Goal: Communication & Community: Answer question/provide support

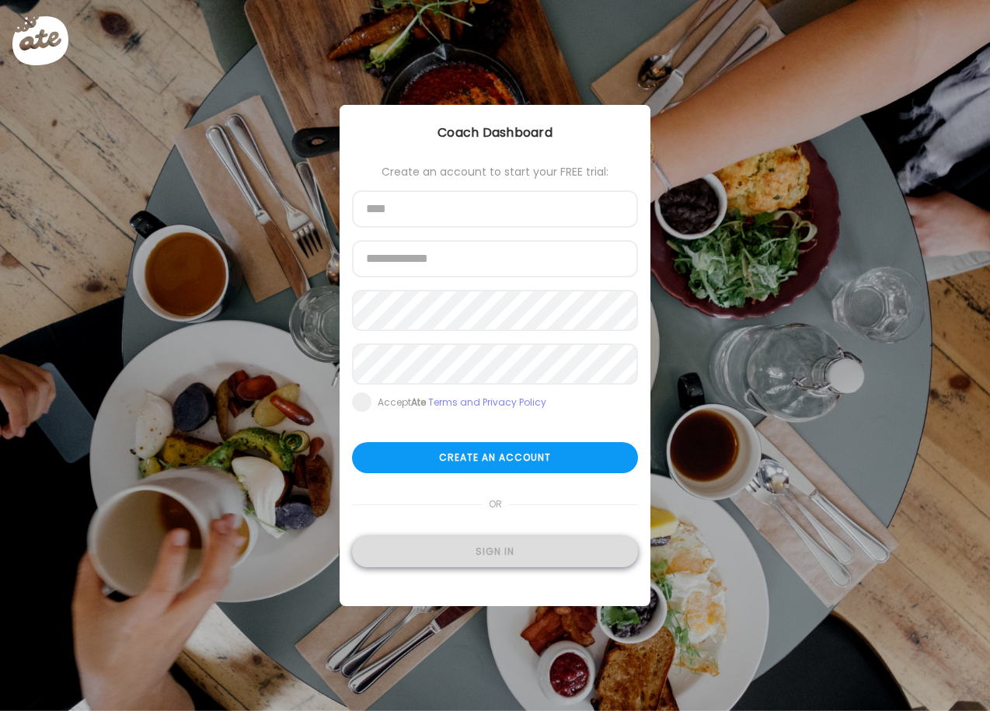
click at [513, 559] on div "Sign in" at bounding box center [495, 551] width 286 height 31
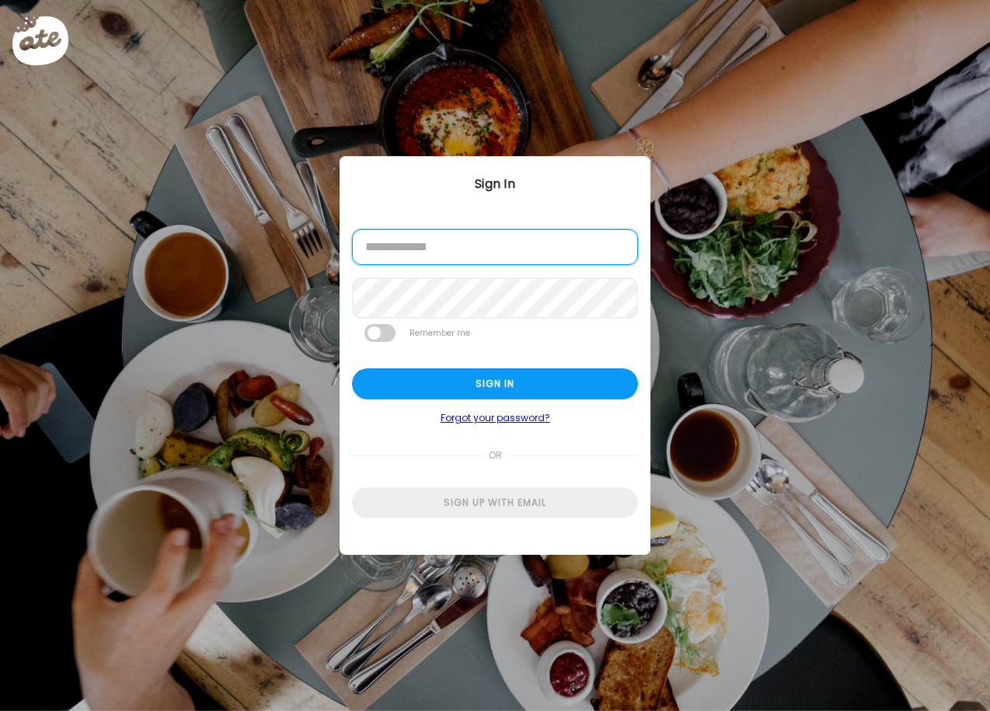
type input "**********"
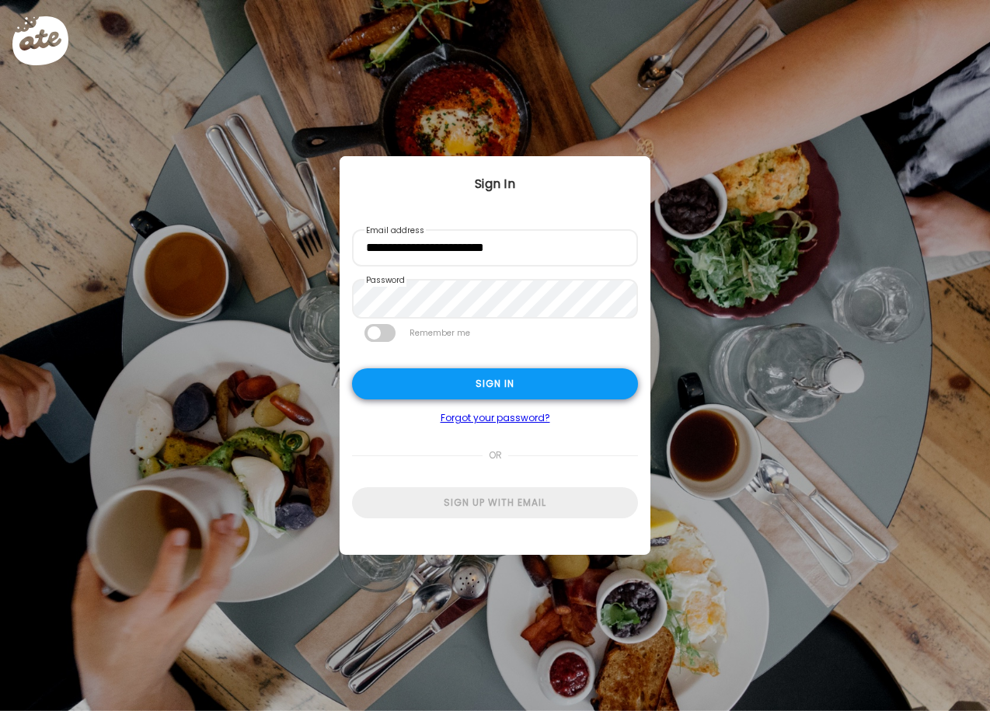
click at [457, 390] on div "Sign in" at bounding box center [495, 383] width 286 height 31
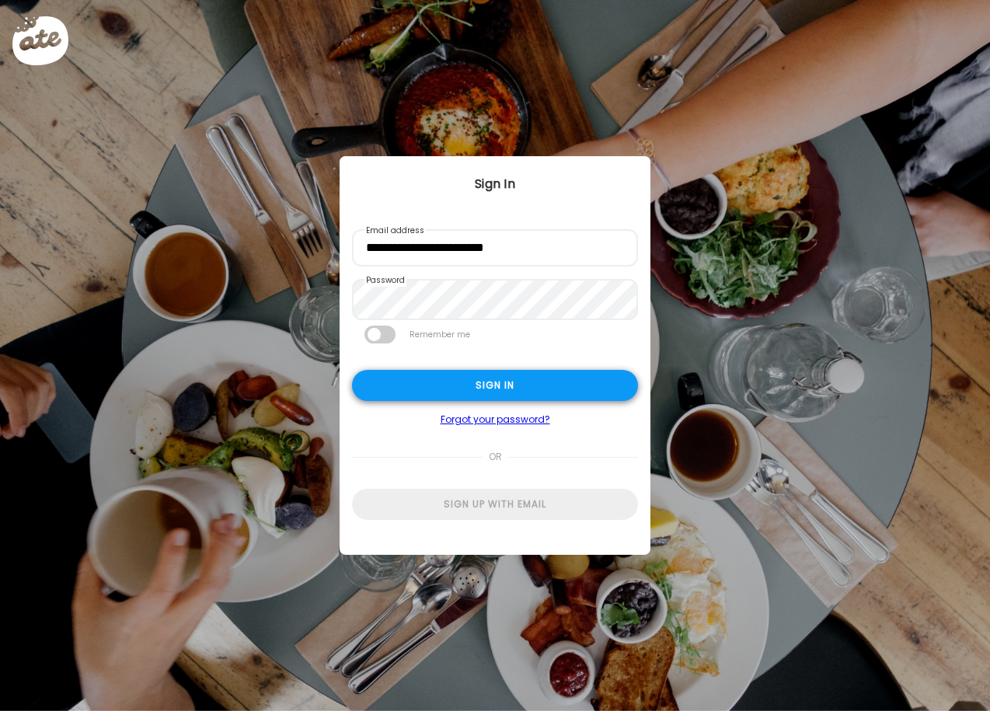
type textarea "**********"
type input "**********"
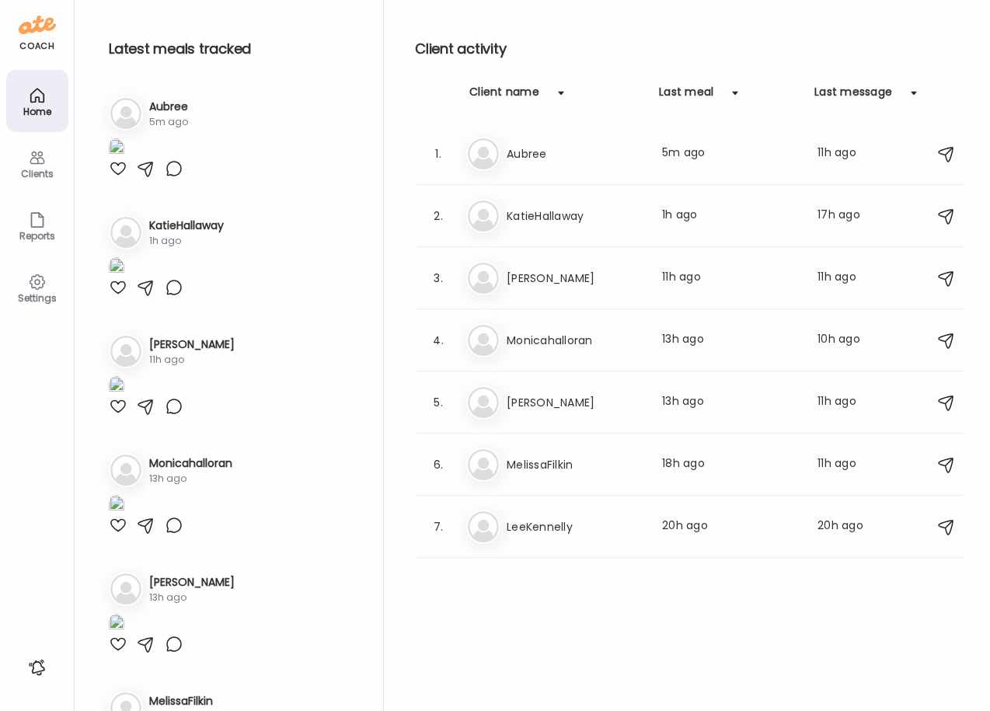
click at [124, 159] on img at bounding box center [117, 148] width 16 height 21
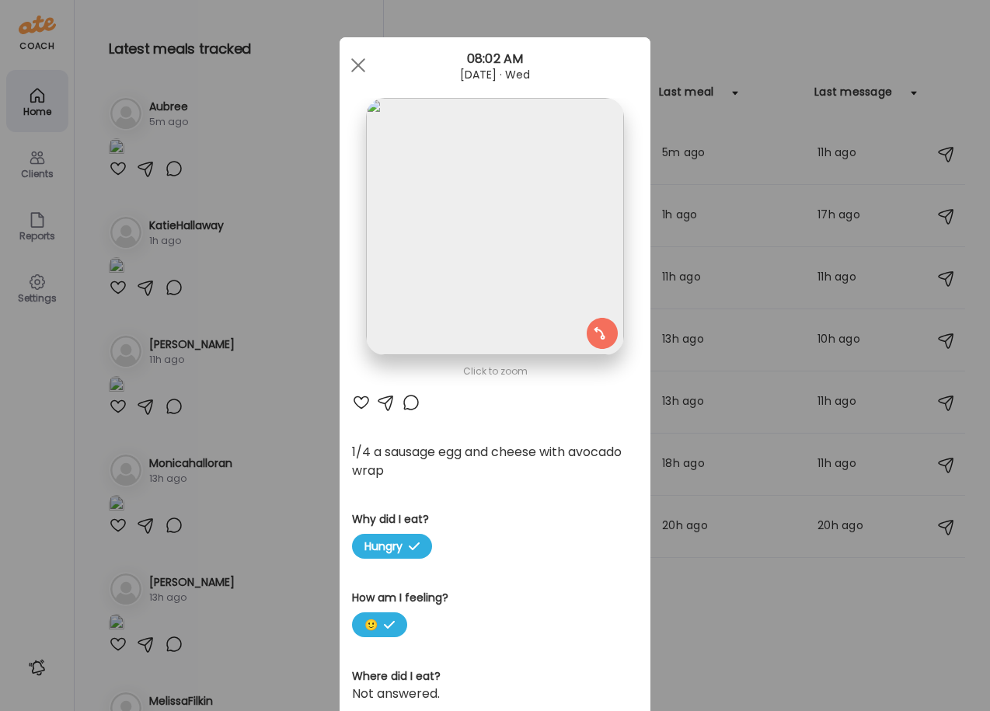
click at [446, 180] on img at bounding box center [494, 226] width 257 height 257
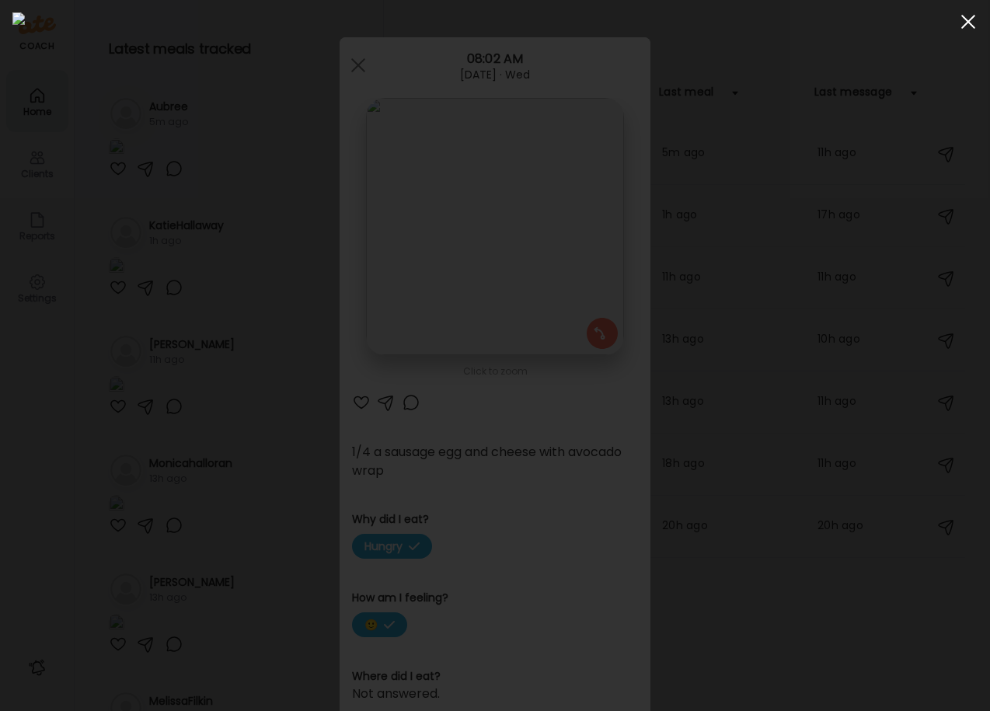
click at [964, 27] on span at bounding box center [969, 22] width 14 height 14
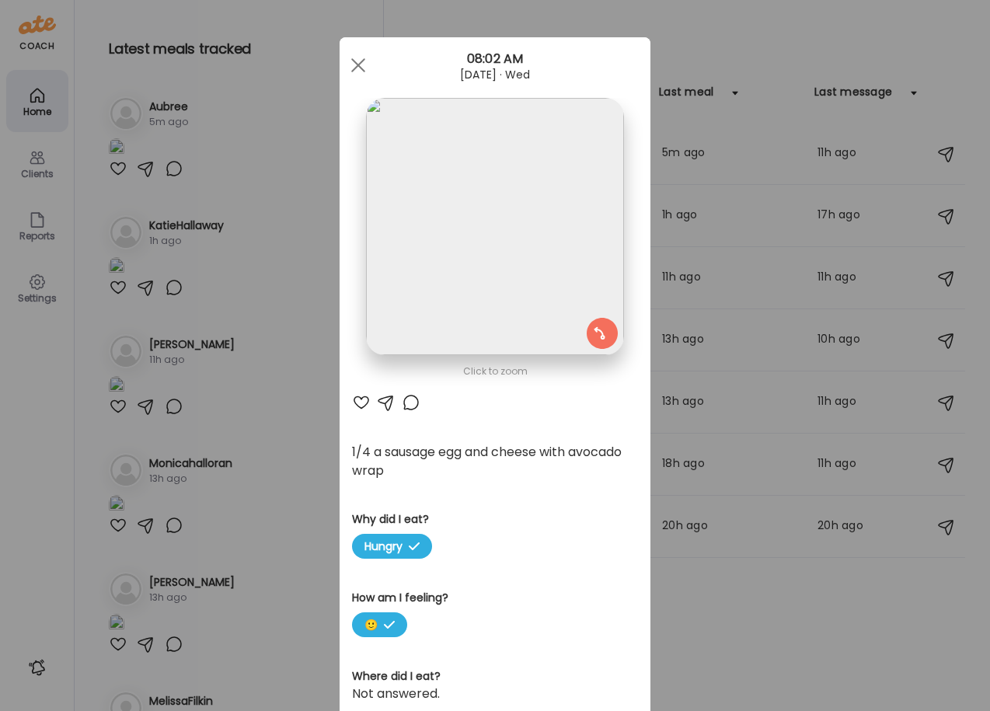
click at [367, 47] on div "Ate Coach Dashboard 08:02 AM [DATE] · Wed" at bounding box center [495, 65] width 311 height 56
click at [361, 69] on div at bounding box center [358, 65] width 31 height 31
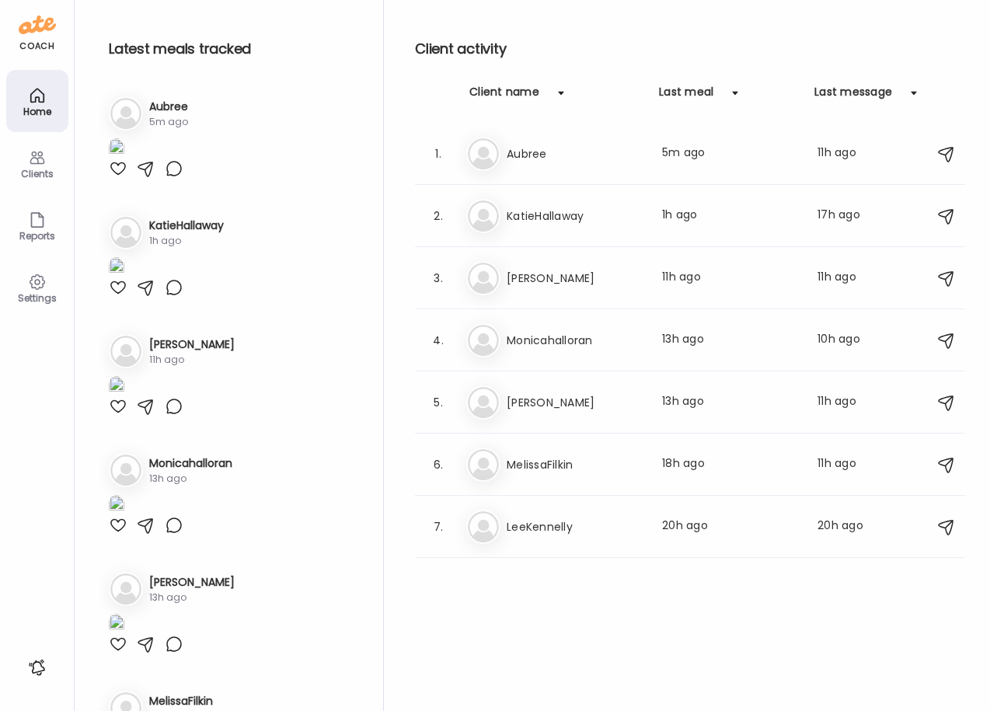
click at [24, 99] on div "Home" at bounding box center [37, 101] width 62 height 62
click at [602, 162] on h3 "Aubree" at bounding box center [575, 154] width 137 height 19
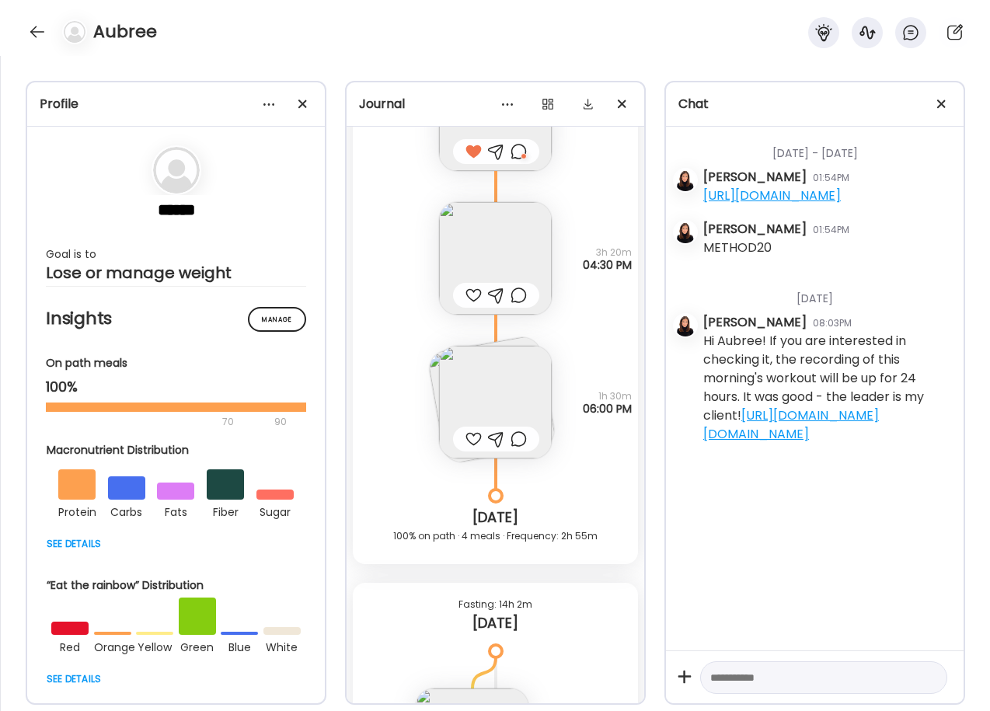
scroll to position [1290, 0]
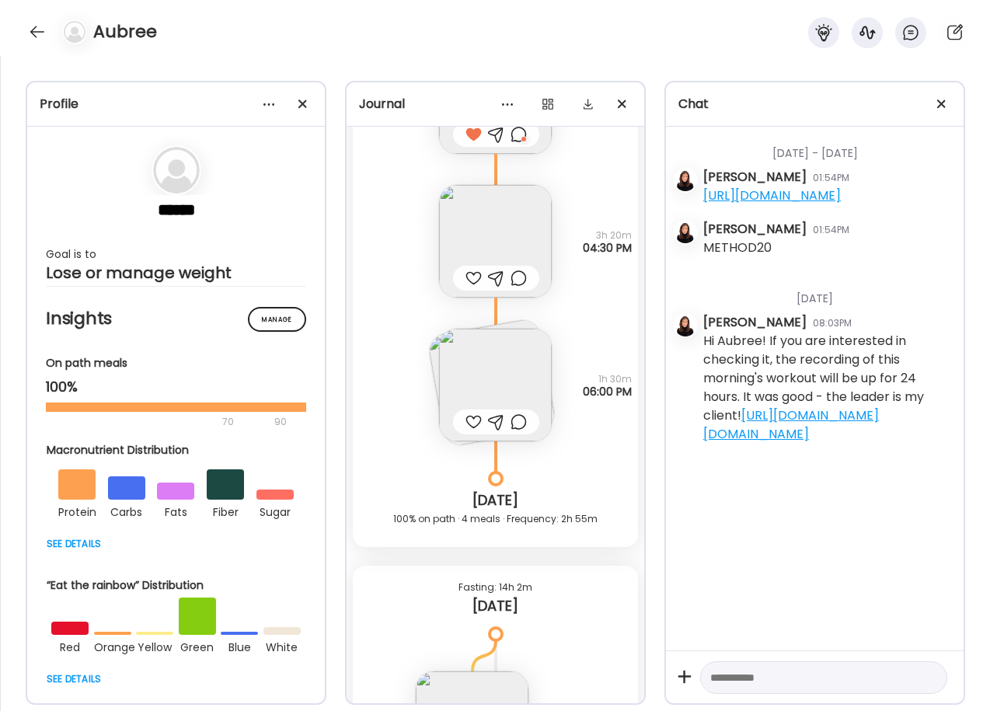
click at [473, 366] on img at bounding box center [495, 385] width 113 height 113
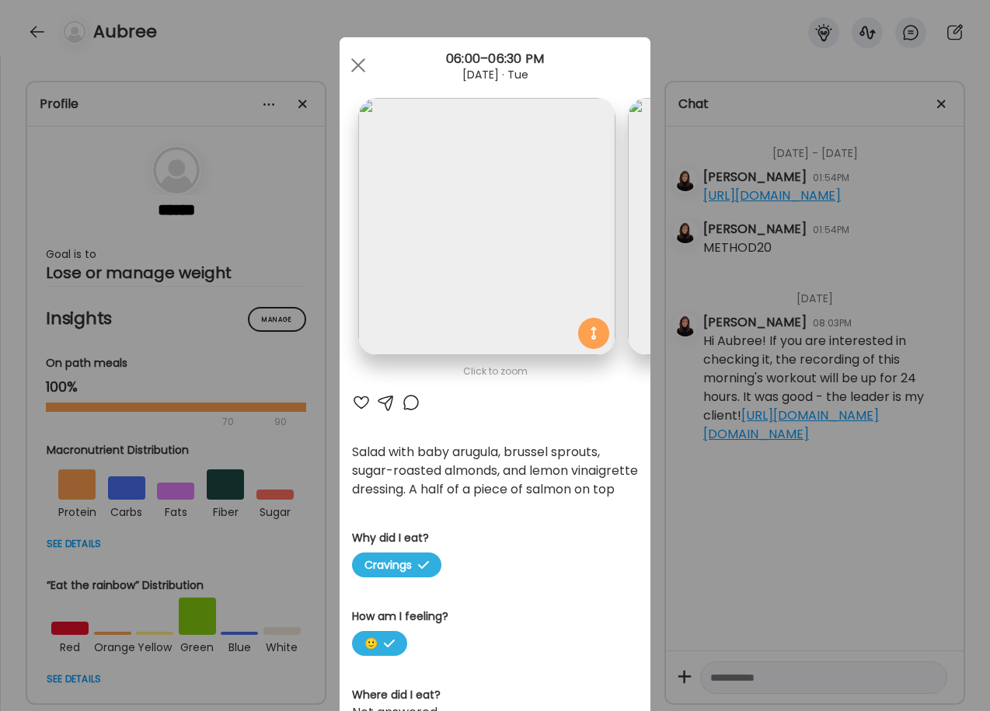
scroll to position [0, 0]
click at [359, 403] on div at bounding box center [361, 402] width 19 height 19
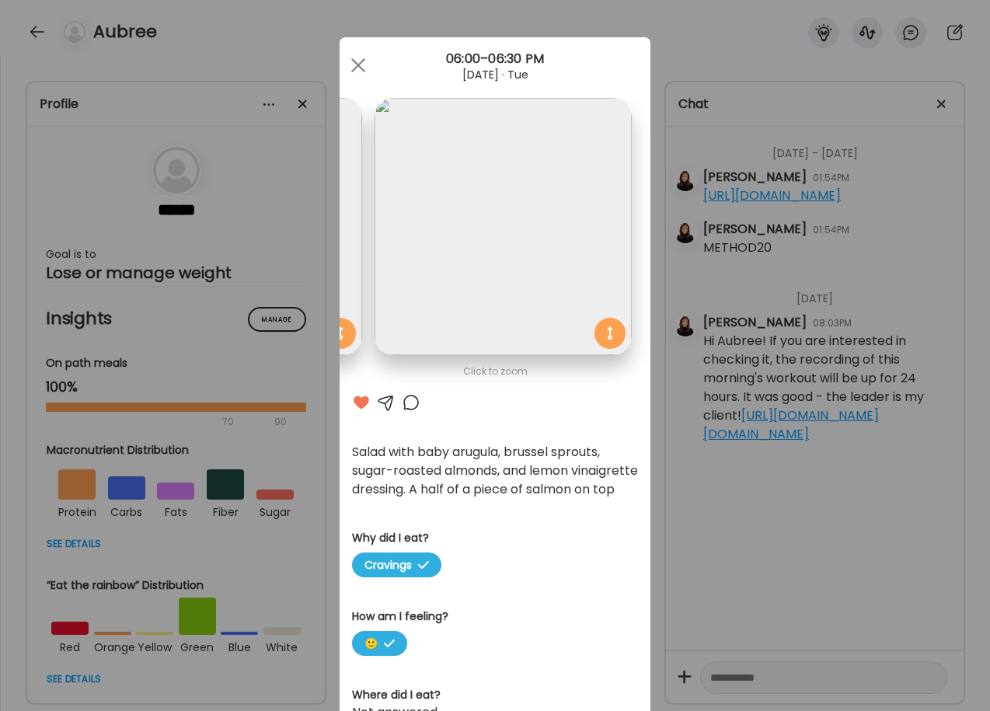
scroll to position [0, 253]
click at [483, 323] on img at bounding box center [503, 226] width 257 height 257
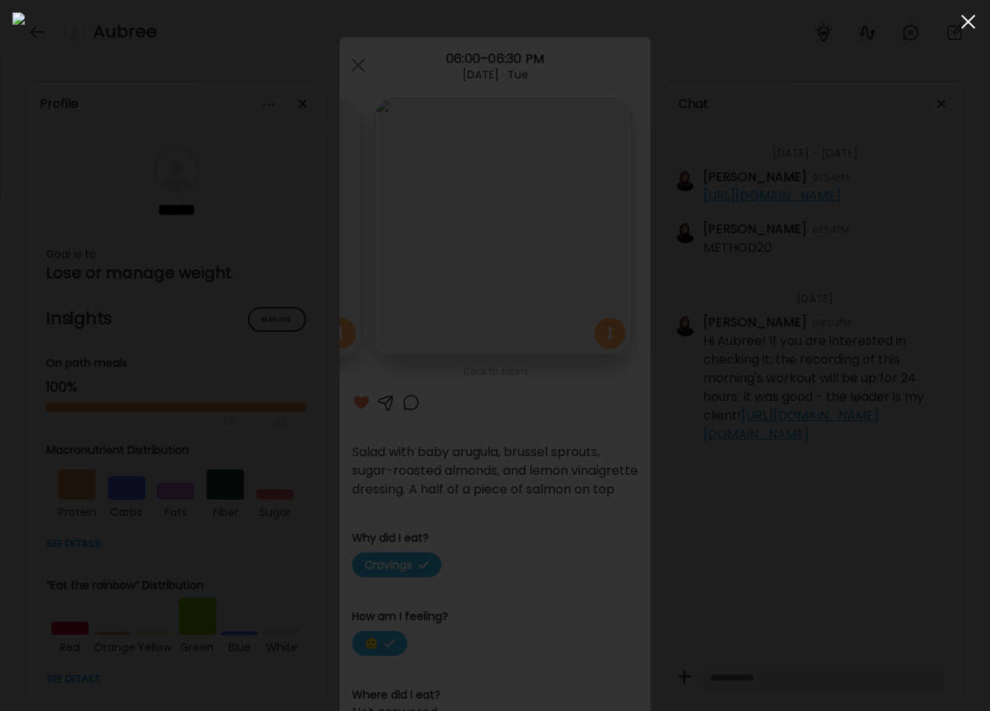
click at [970, 19] on span at bounding box center [969, 22] width 14 height 14
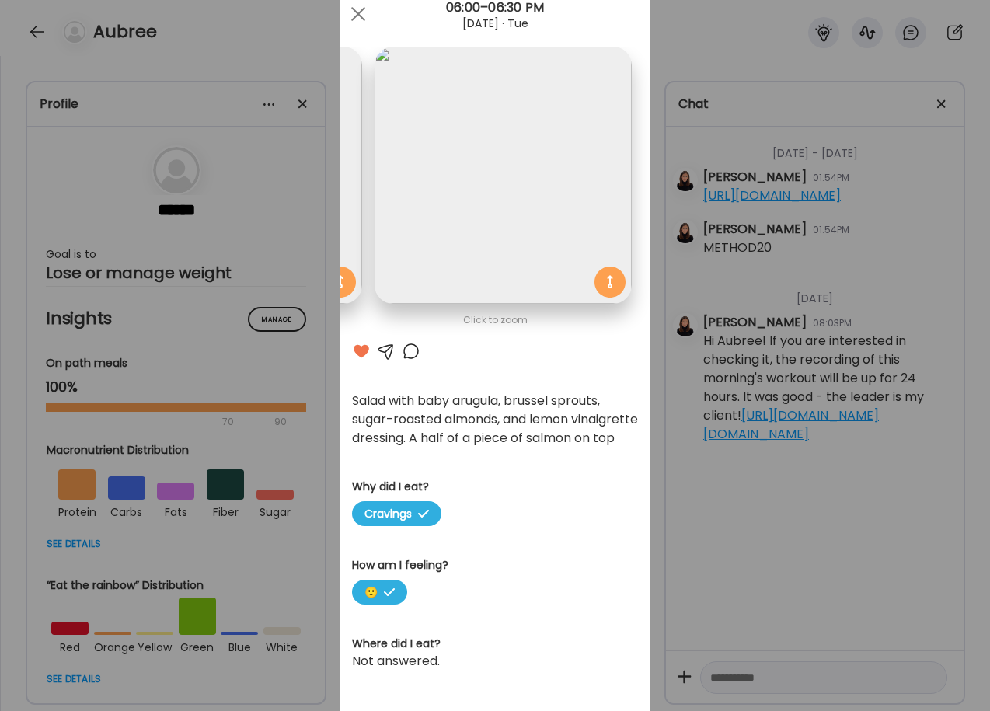
scroll to position [53, 0]
click at [499, 320] on div "Click to zoom" at bounding box center [495, 318] width 286 height 19
click at [505, 261] on img at bounding box center [503, 173] width 257 height 257
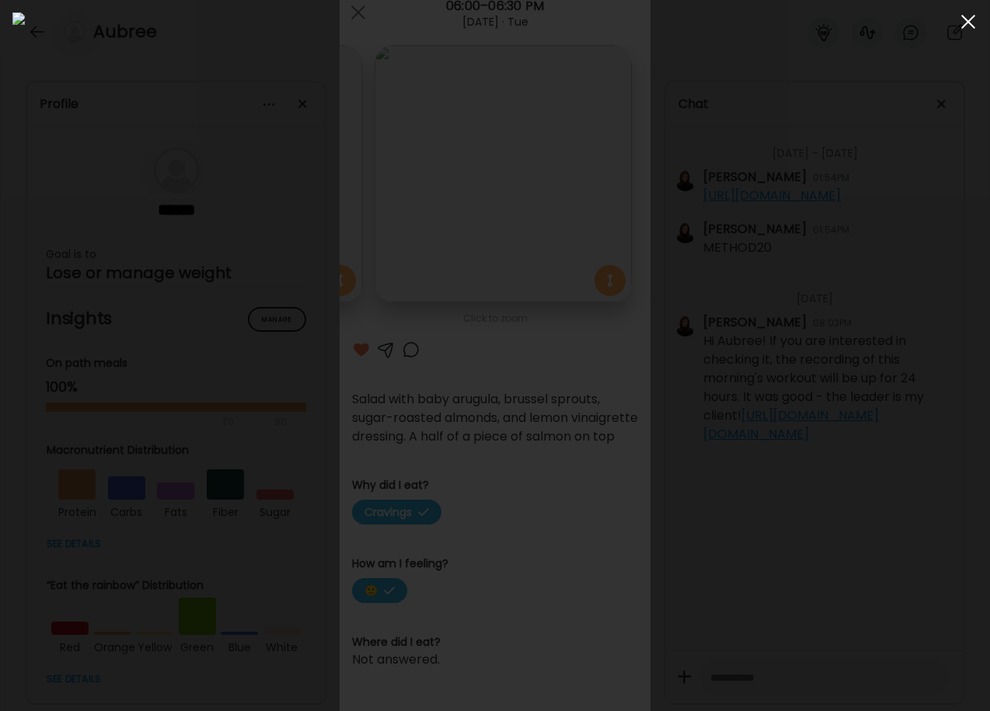
click at [969, 18] on div at bounding box center [968, 21] width 31 height 31
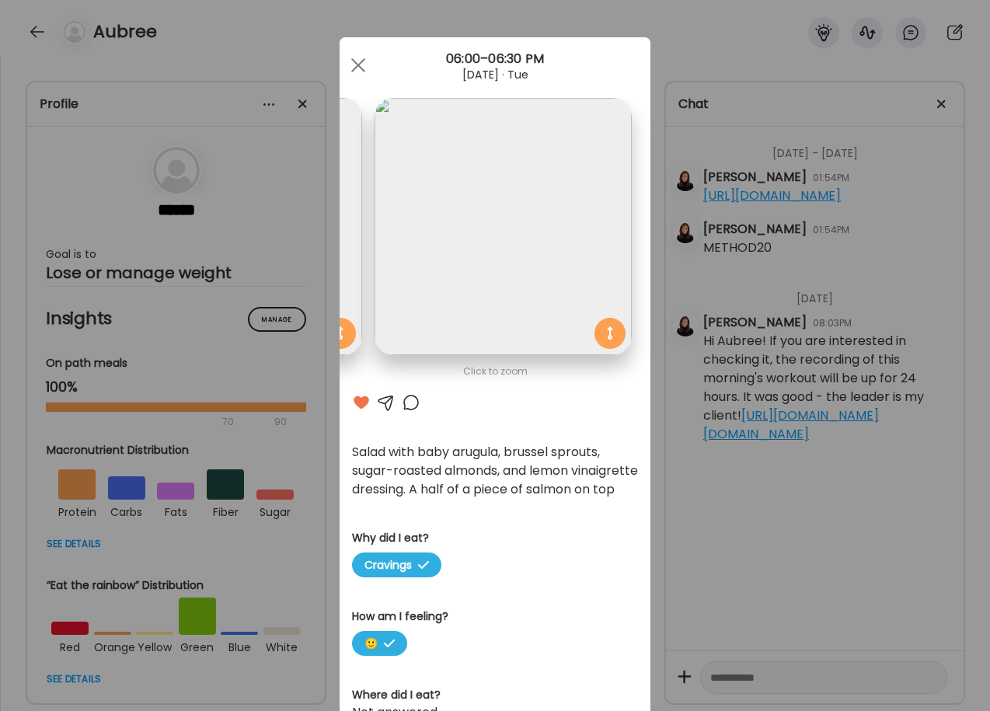
scroll to position [0, 0]
click at [358, 66] on span at bounding box center [358, 65] width 14 height 14
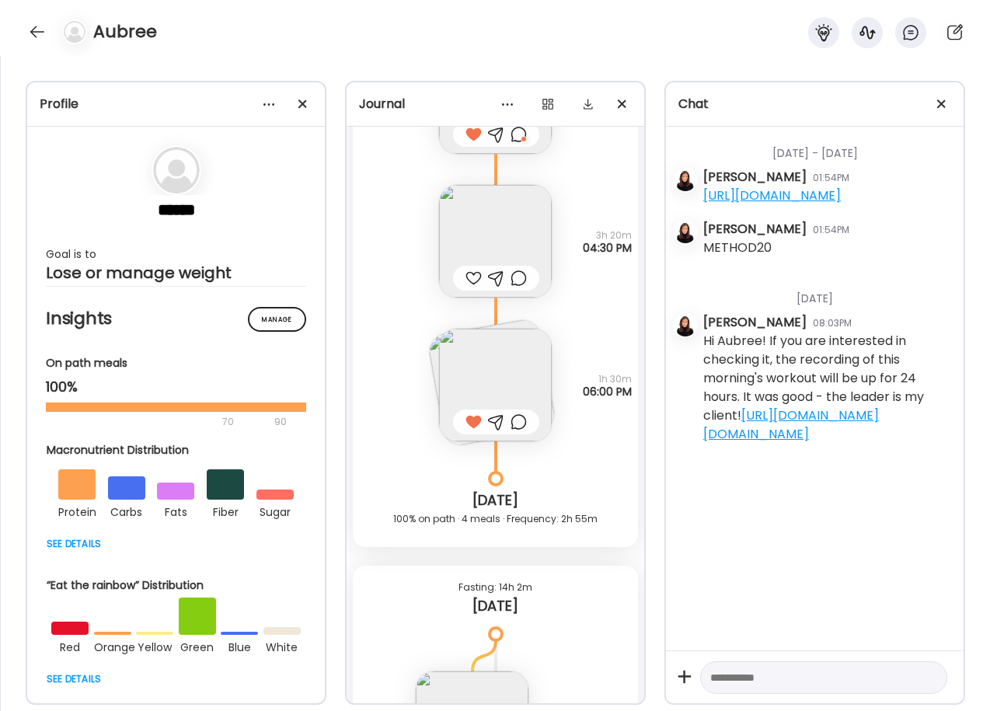
click at [504, 392] on img at bounding box center [495, 385] width 113 height 113
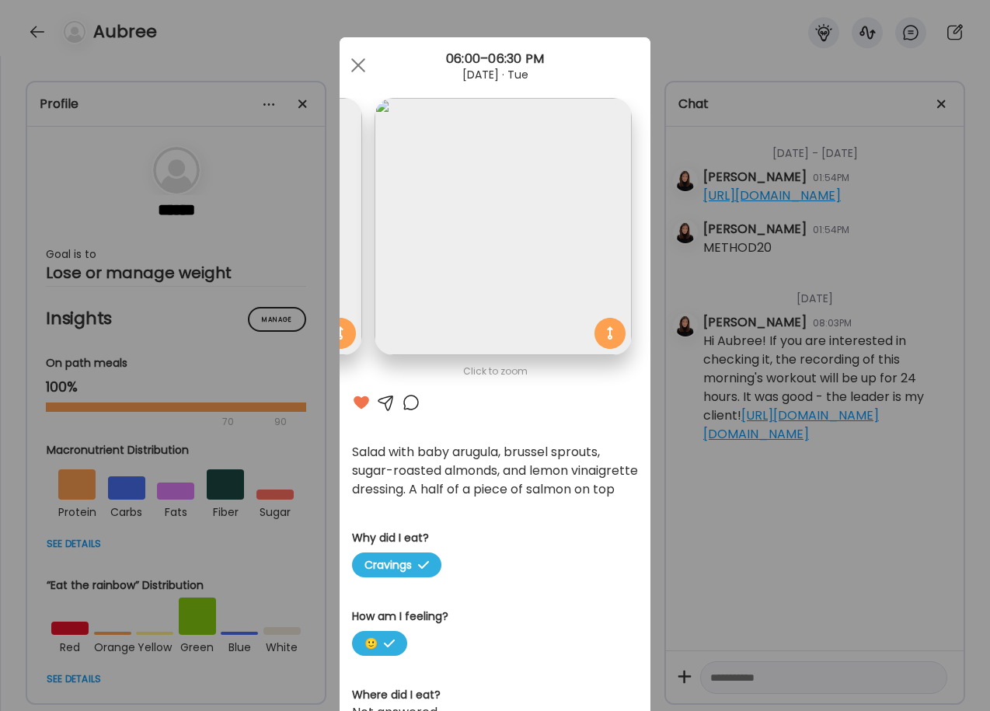
scroll to position [0, 253]
click at [522, 309] on img at bounding box center [503, 226] width 257 height 257
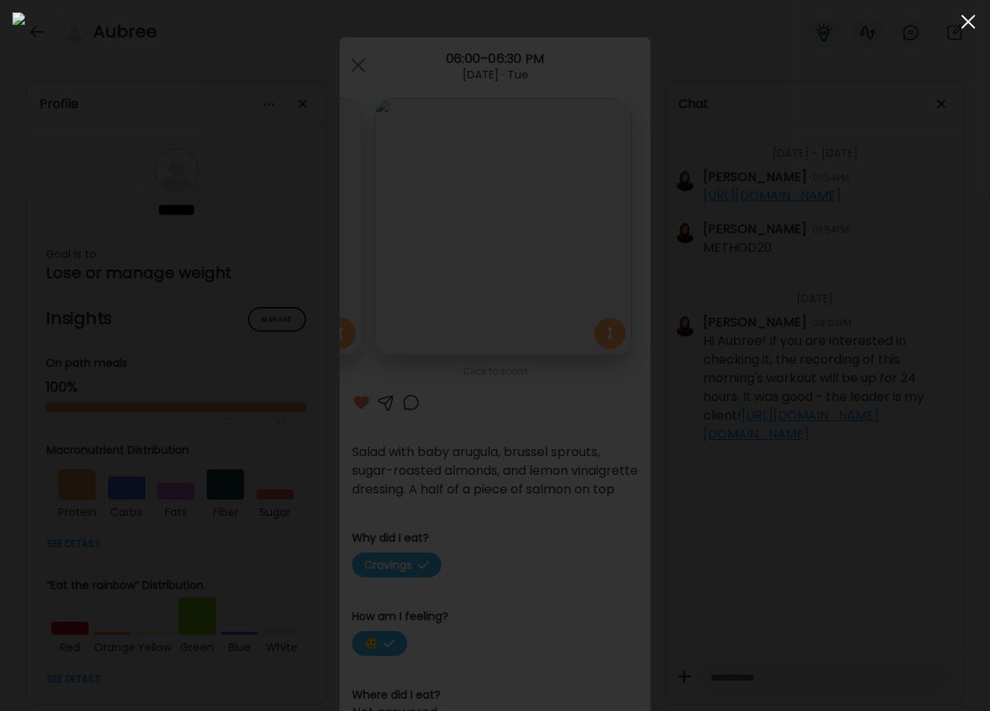
click at [965, 23] on div at bounding box center [968, 21] width 31 height 31
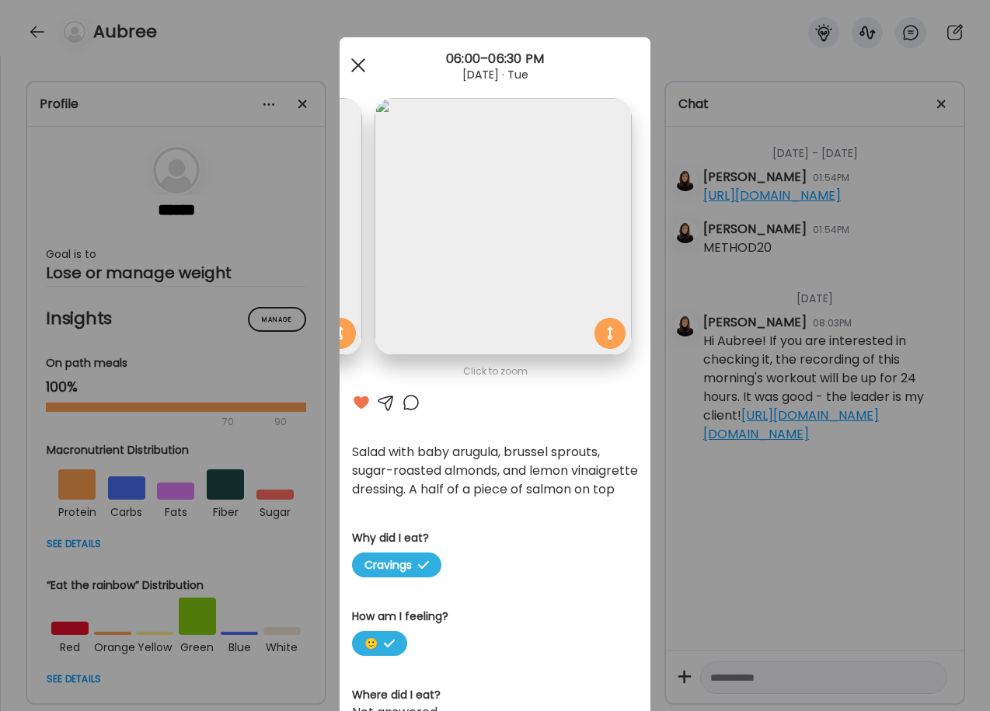
click at [355, 65] on div at bounding box center [358, 65] width 31 height 31
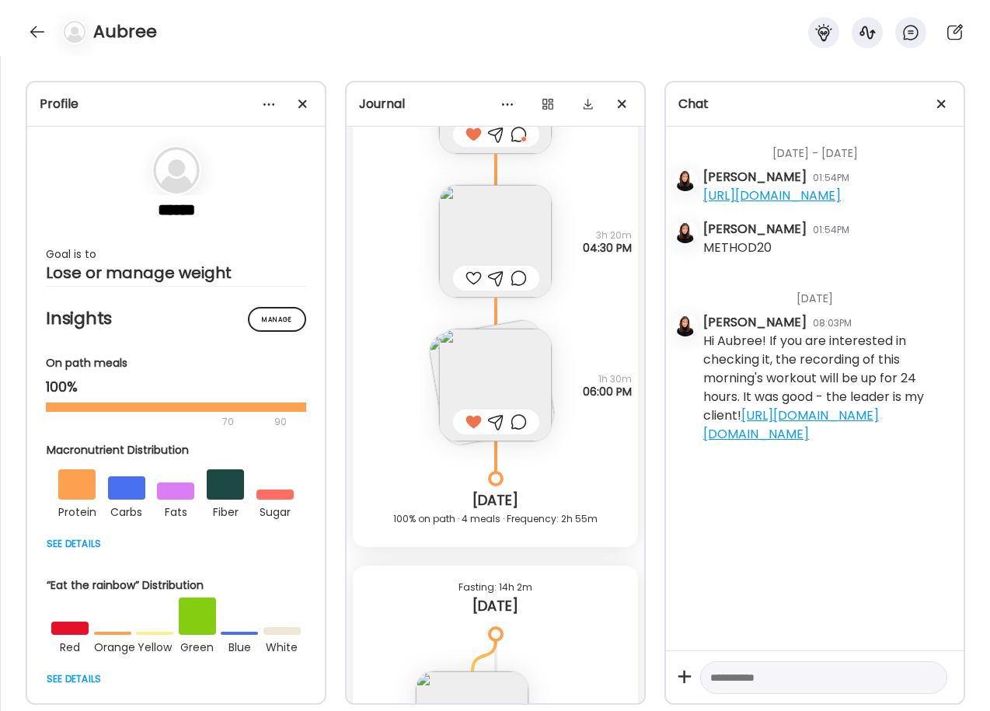
click at [495, 221] on img at bounding box center [495, 241] width 113 height 113
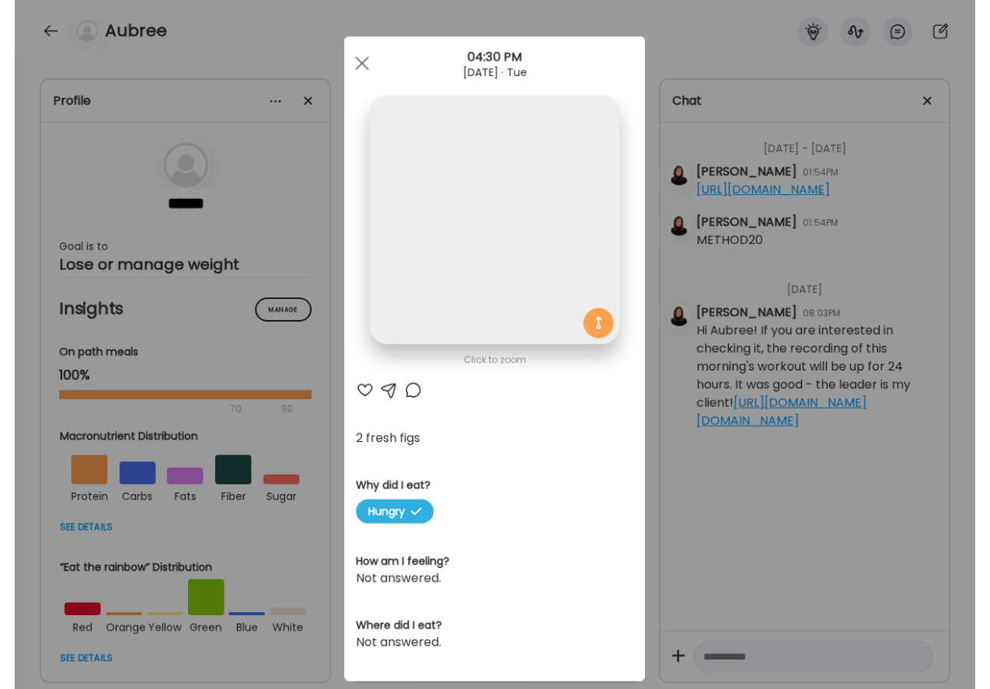
scroll to position [0, 0]
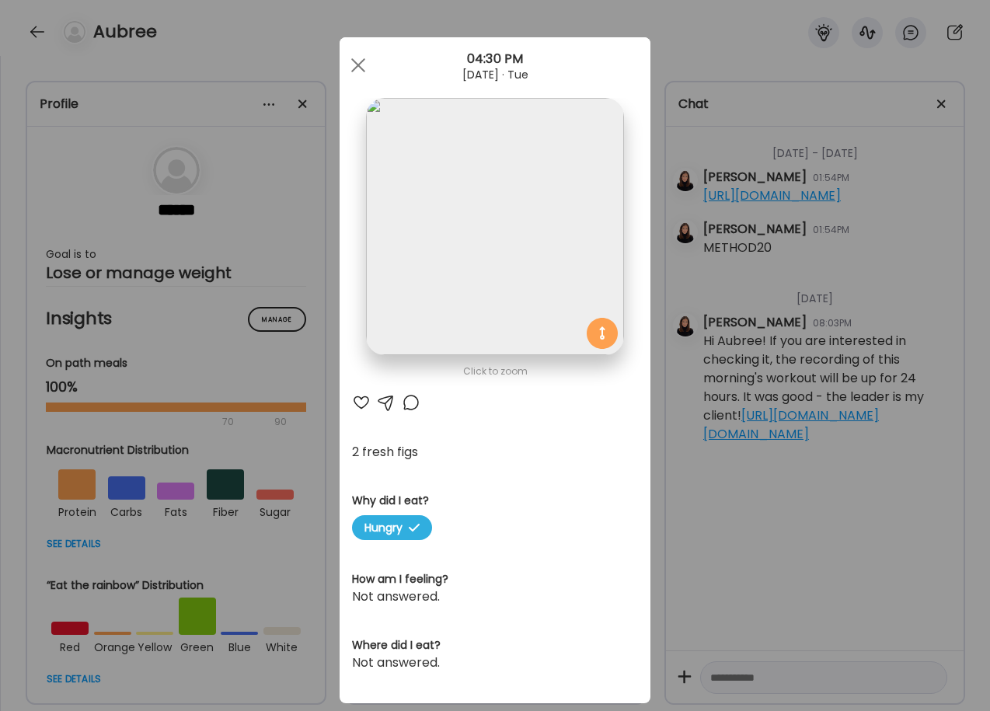
click at [357, 406] on div at bounding box center [361, 402] width 19 height 19
click at [410, 407] on div at bounding box center [411, 402] width 19 height 19
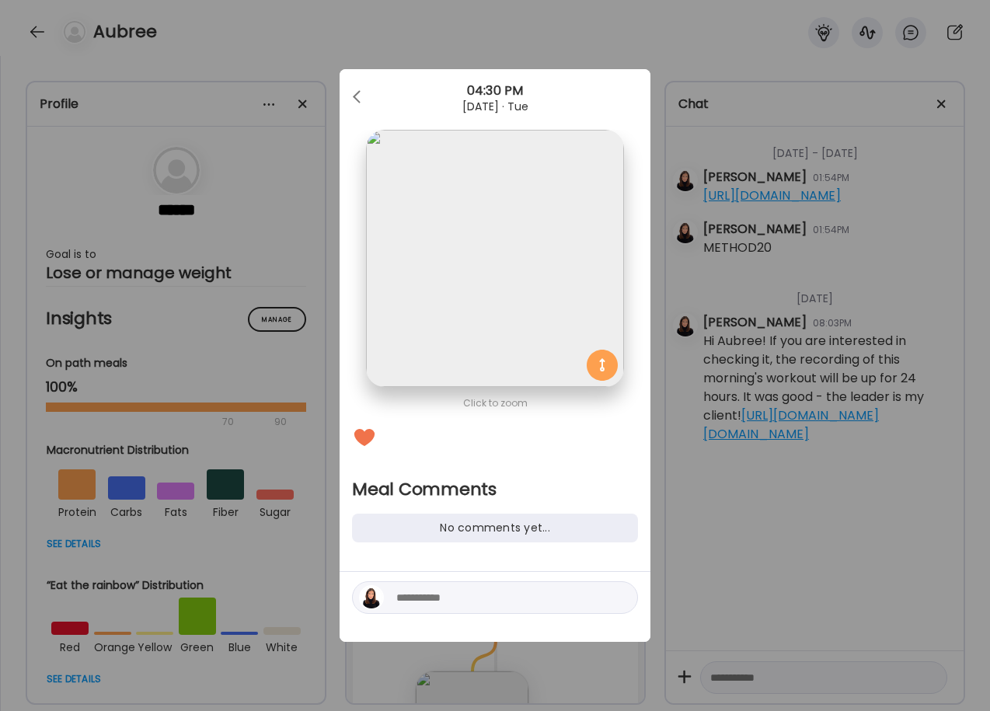
click at [399, 603] on textarea at bounding box center [501, 597] width 210 height 19
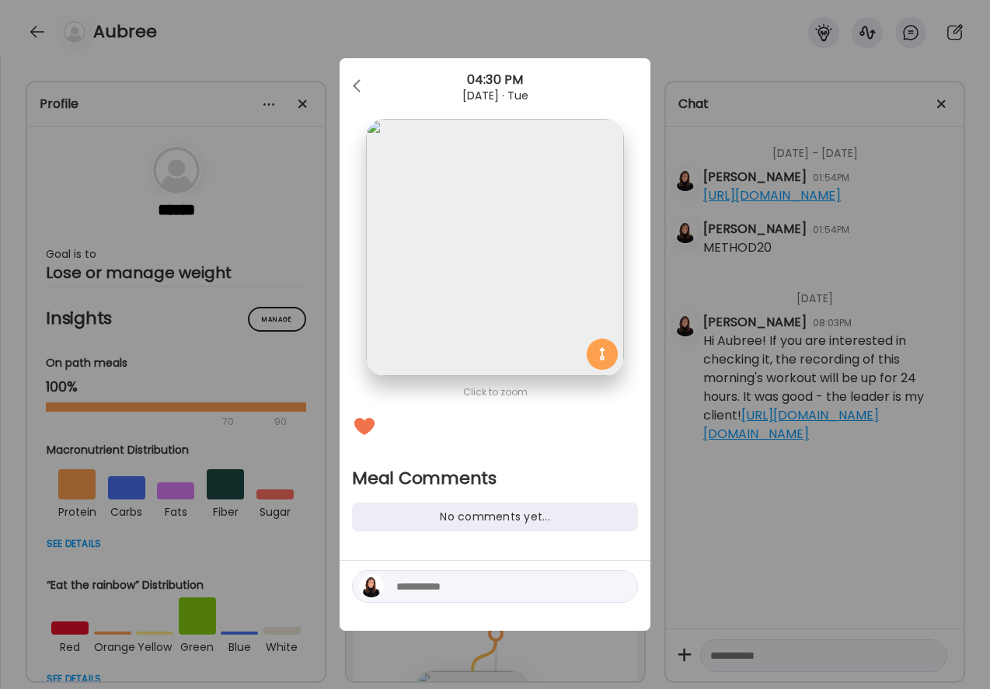
click at [417, 592] on textarea at bounding box center [501, 587] width 210 height 19
type textarea "*"
type textarea "**********"
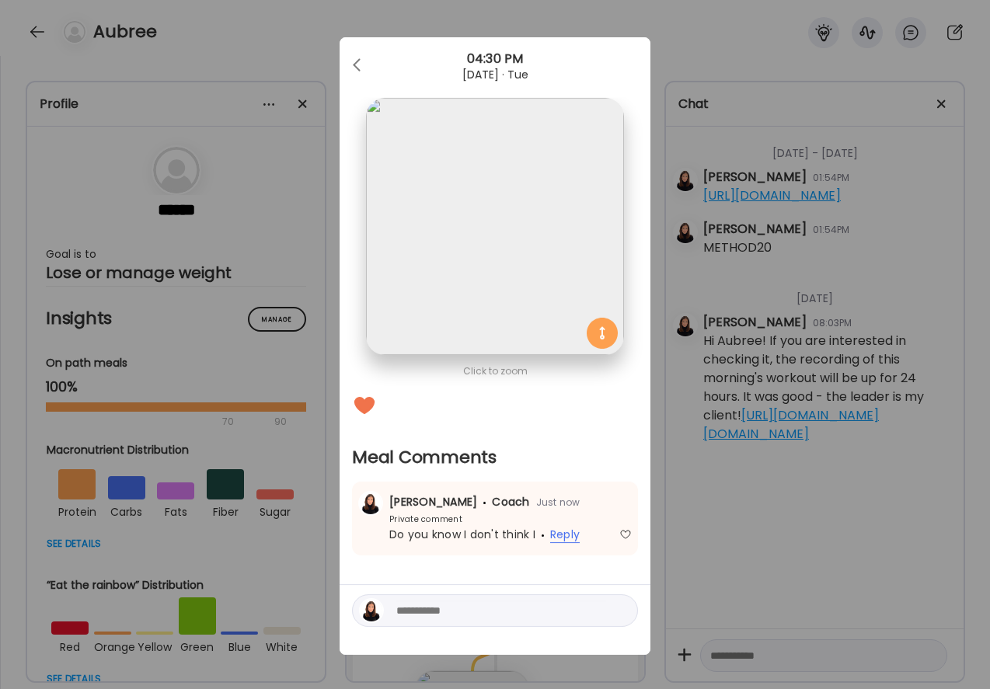
click at [566, 534] on span "Reply" at bounding box center [565, 535] width 30 height 16
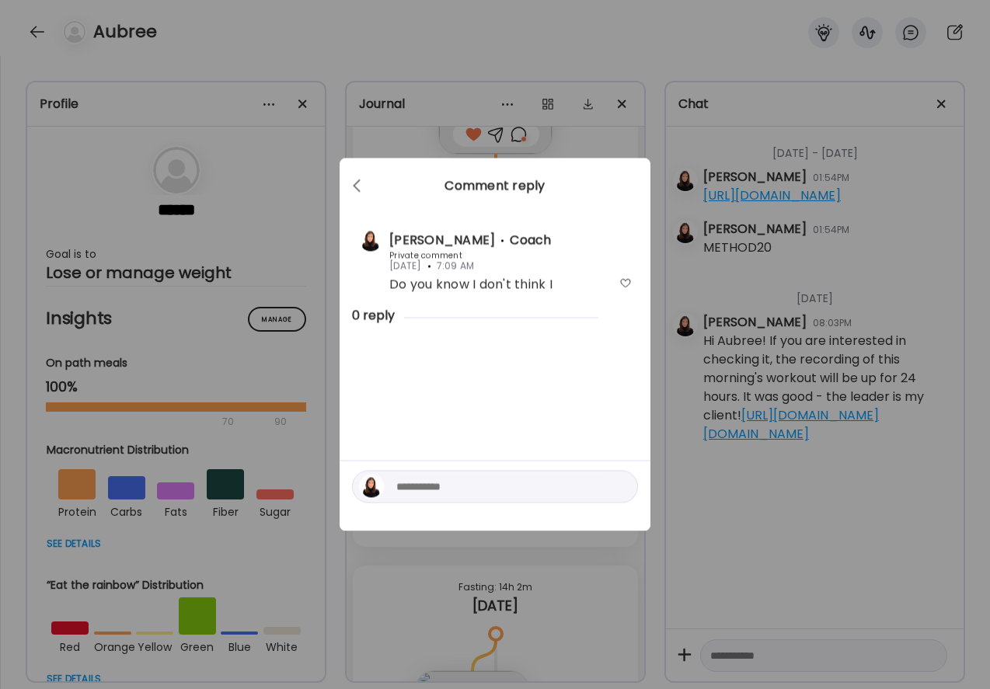
click at [478, 492] on textarea at bounding box center [501, 487] width 210 height 19
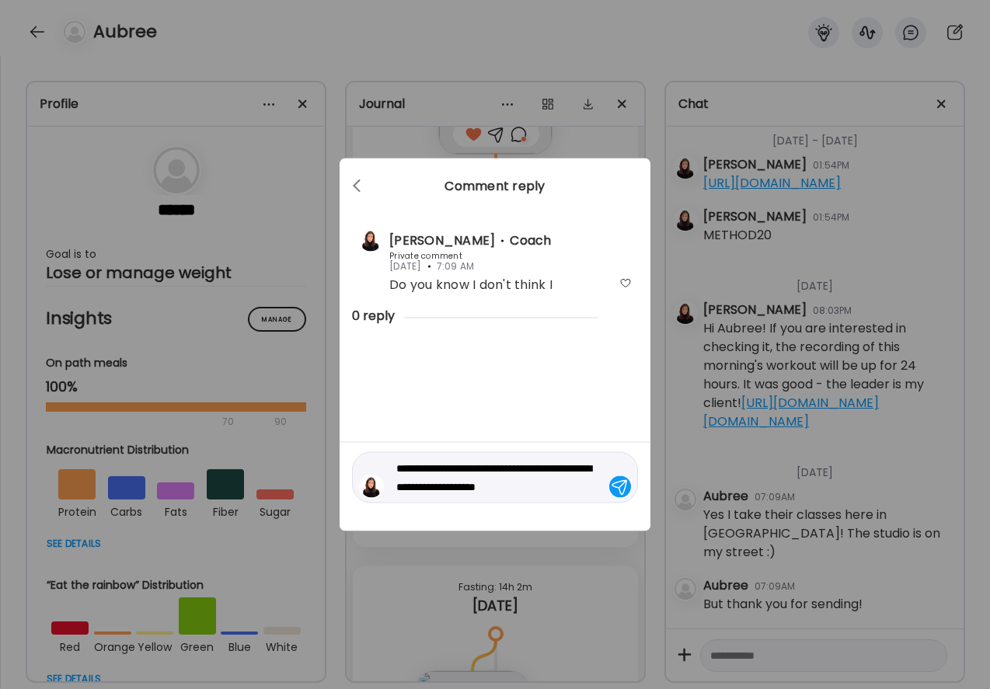
scroll to position [255, 0]
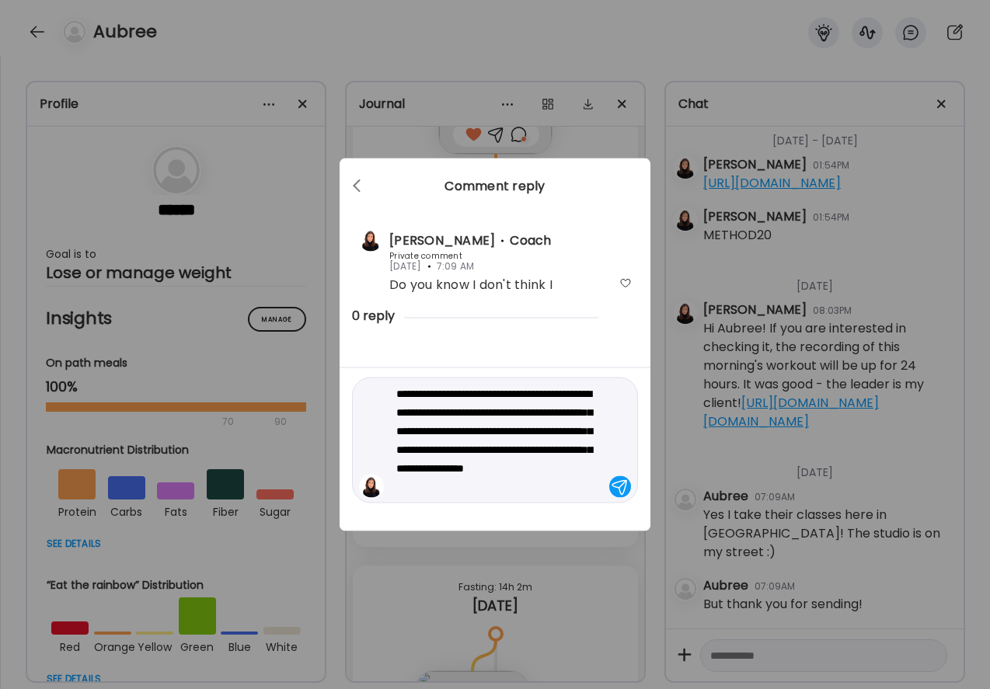
type textarea "**********"
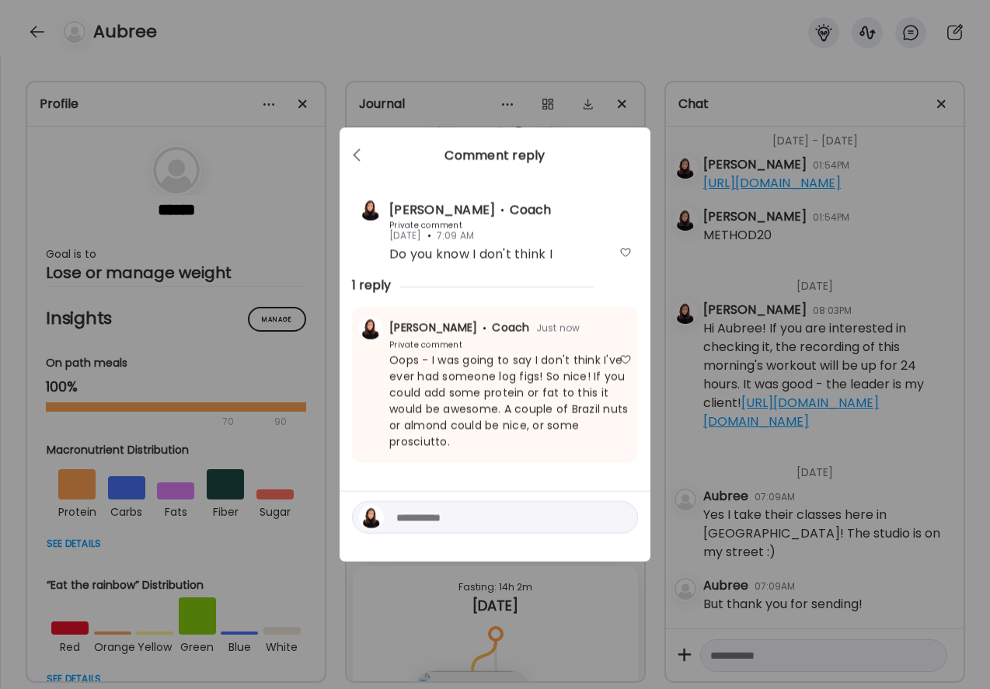
click at [815, 652] on div "Ate Coach Dashboard Wahoo! It’s official Take a moment to set up your Coach Pro…" at bounding box center [495, 344] width 990 height 689
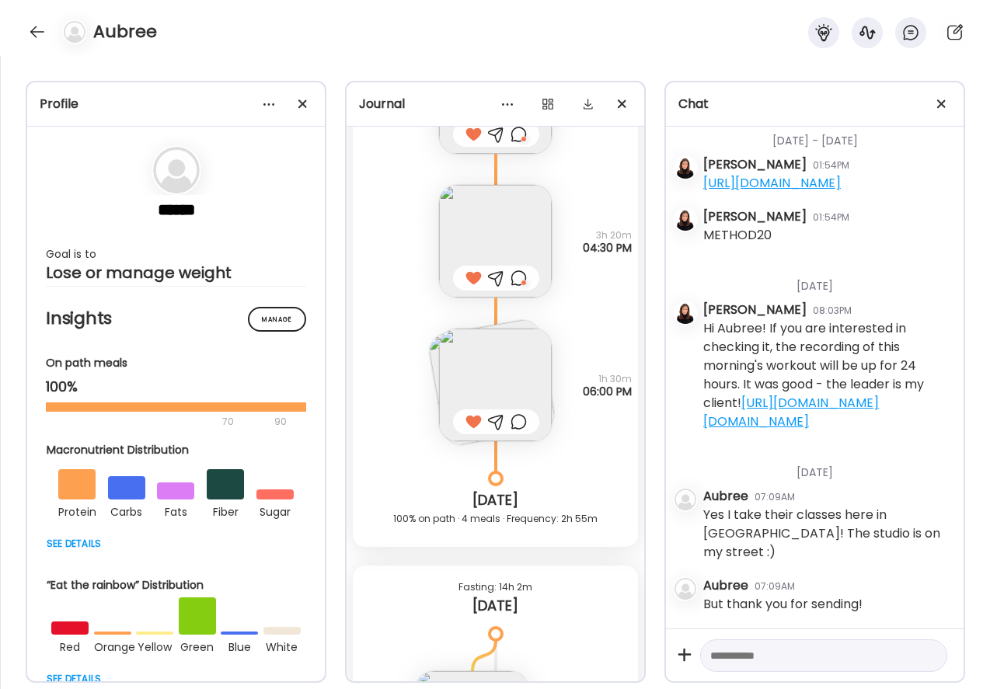
click at [815, 661] on textarea at bounding box center [809, 656] width 199 height 19
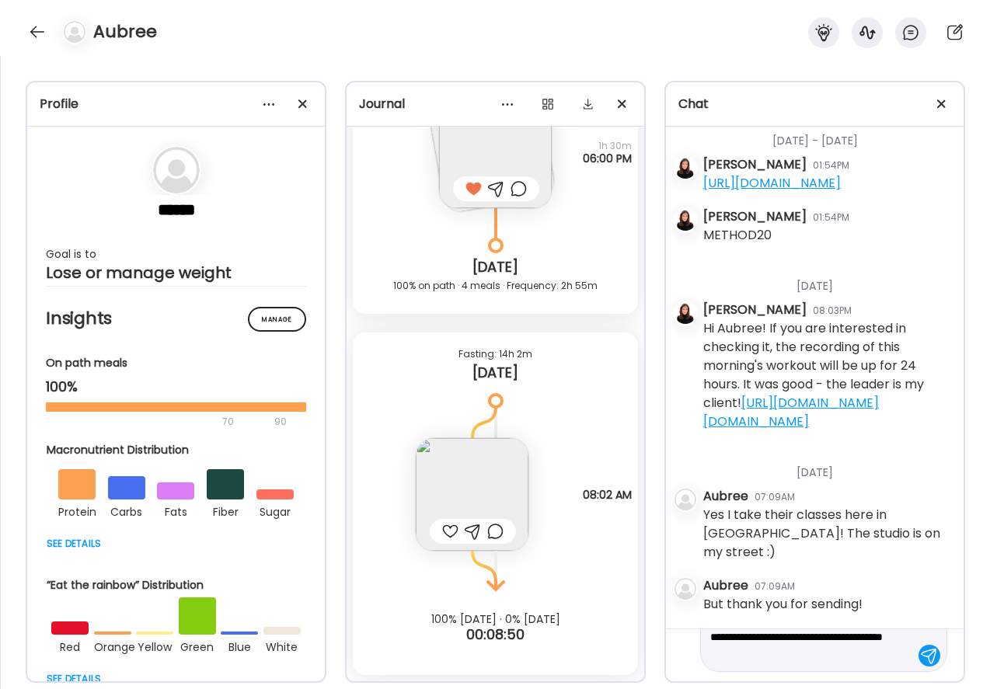
scroll to position [1523, 0]
type textarea "**********"
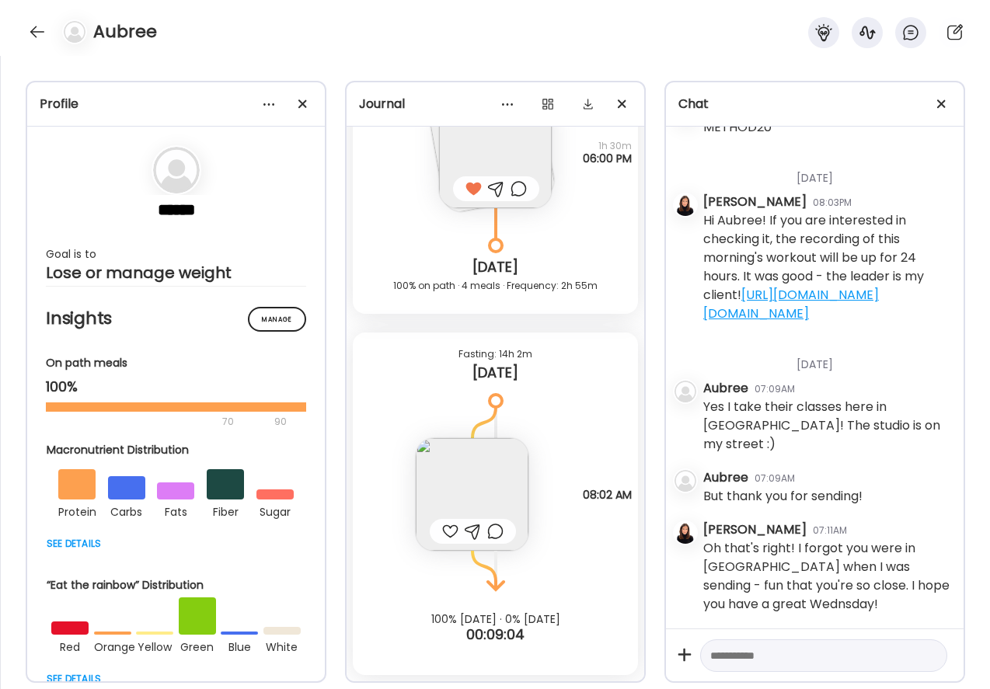
scroll to position [363, 0]
click at [472, 510] on img at bounding box center [472, 494] width 113 height 113
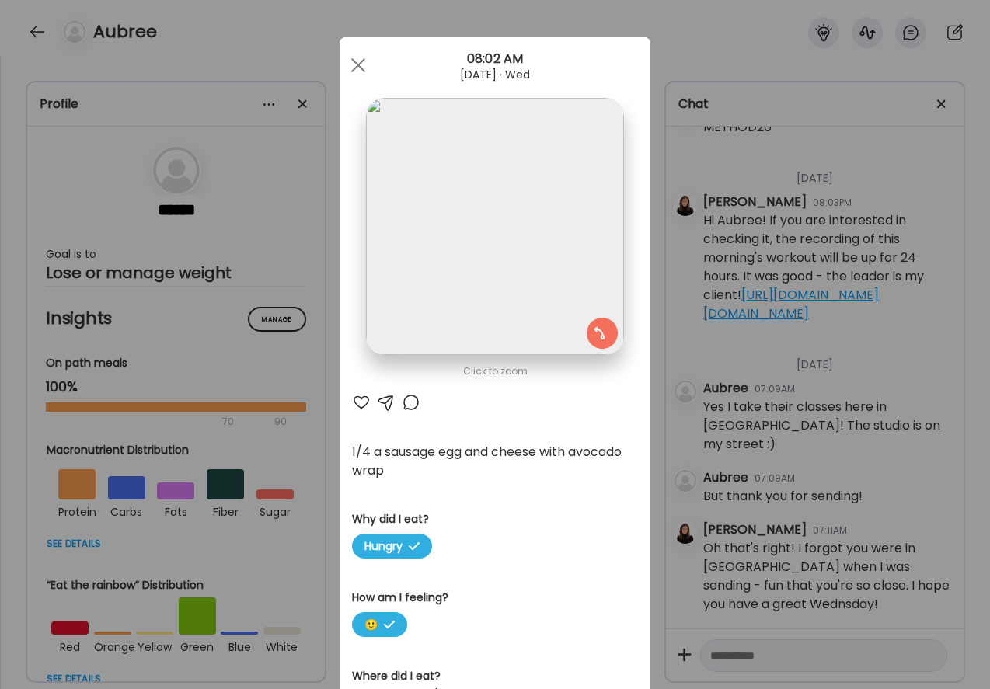
click at [363, 398] on div at bounding box center [361, 402] width 19 height 19
click at [409, 399] on div at bounding box center [411, 402] width 19 height 19
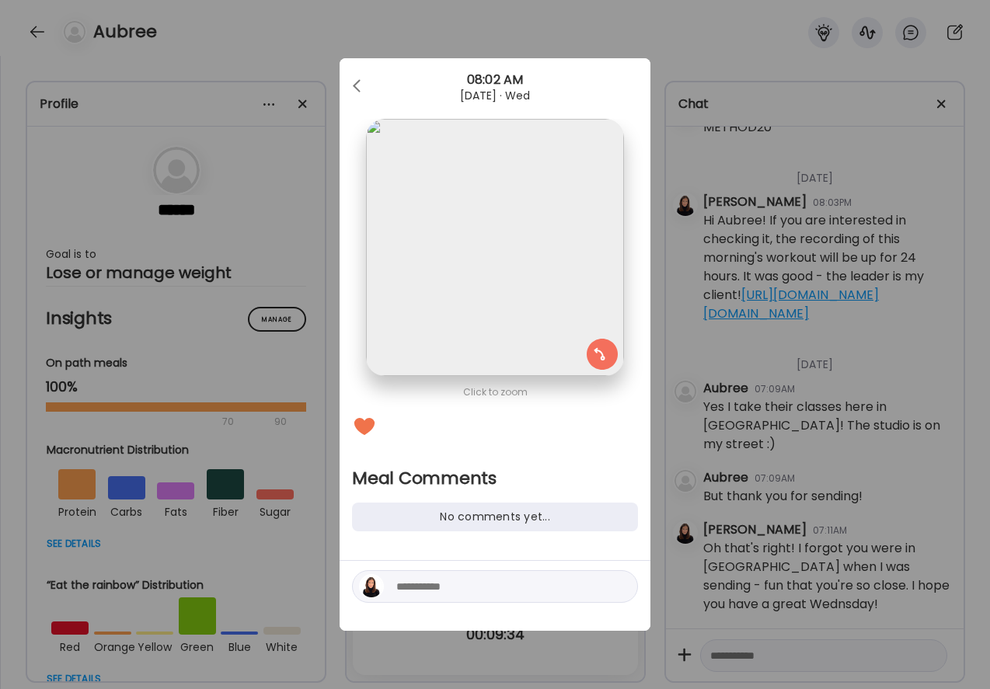
click at [395, 592] on div at bounding box center [495, 587] width 286 height 33
click at [414, 585] on textarea at bounding box center [501, 587] width 210 height 19
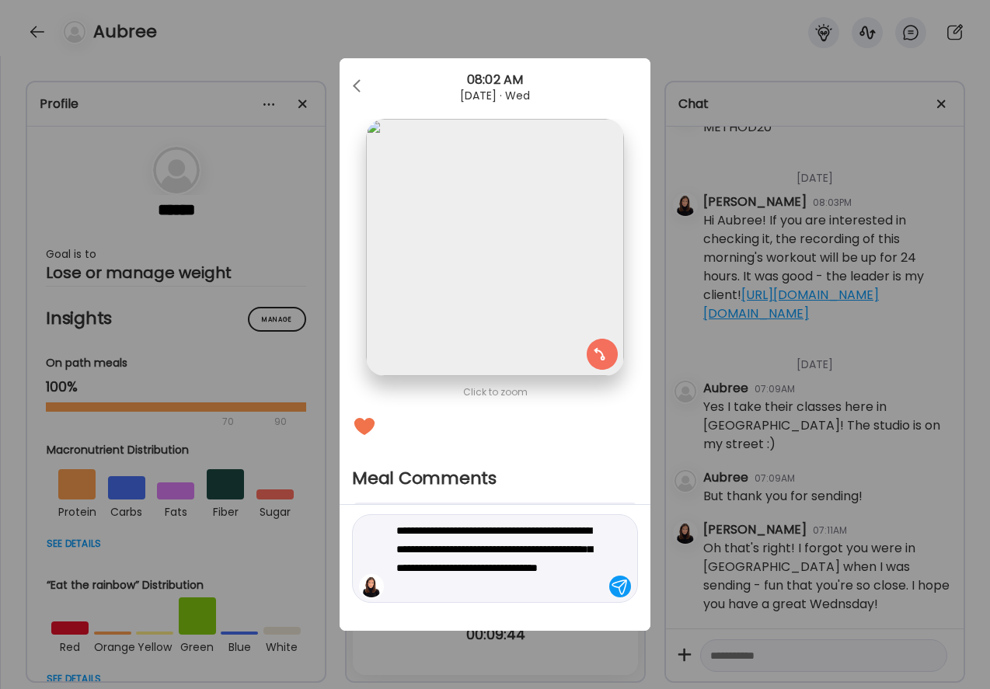
type textarea "**********"
click at [622, 589] on div at bounding box center [620, 587] width 22 height 22
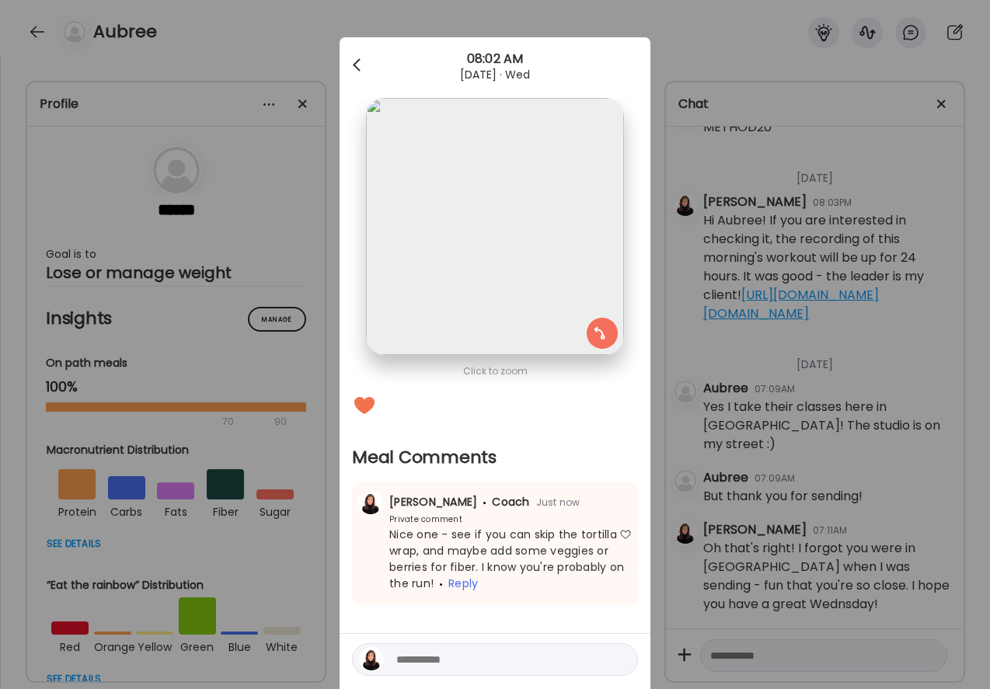
click at [354, 61] on div at bounding box center [358, 65] width 31 height 31
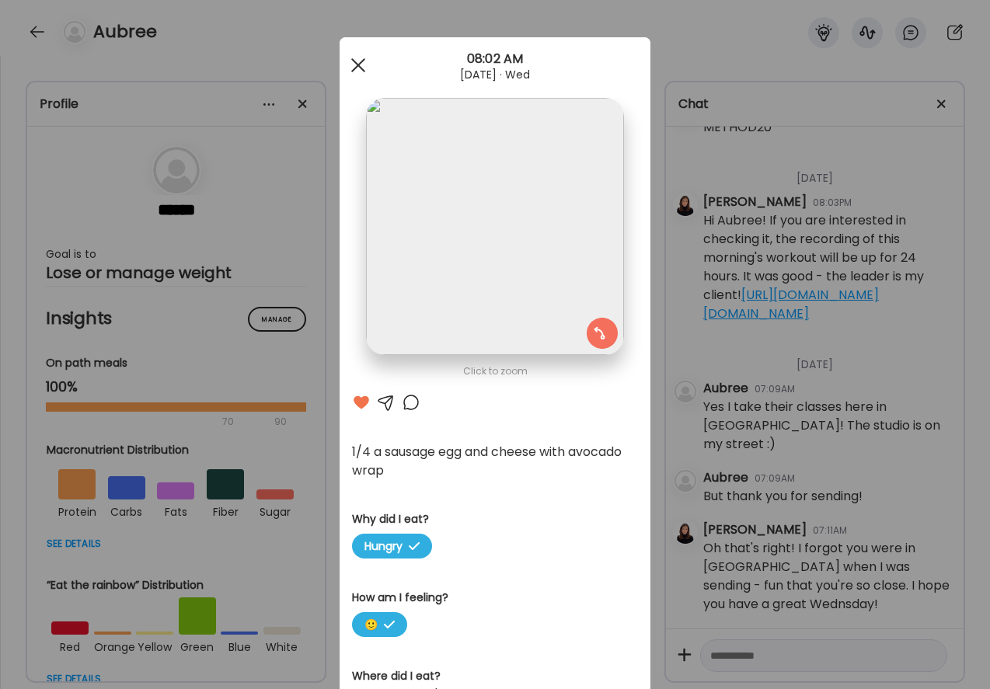
click at [359, 54] on div at bounding box center [358, 65] width 31 height 31
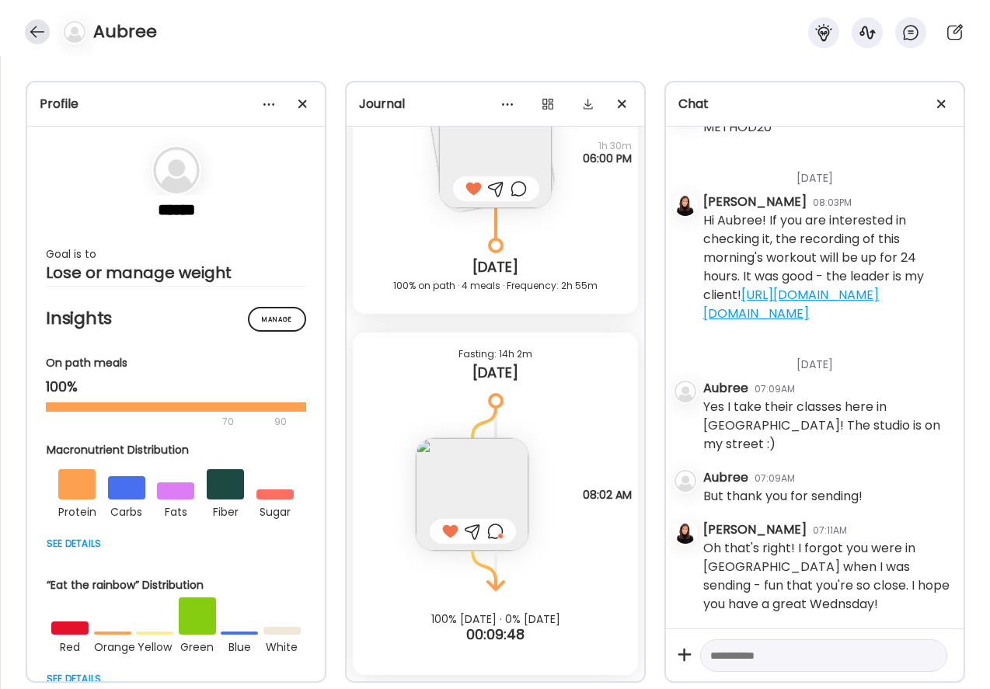
click at [34, 24] on div at bounding box center [37, 31] width 25 height 25
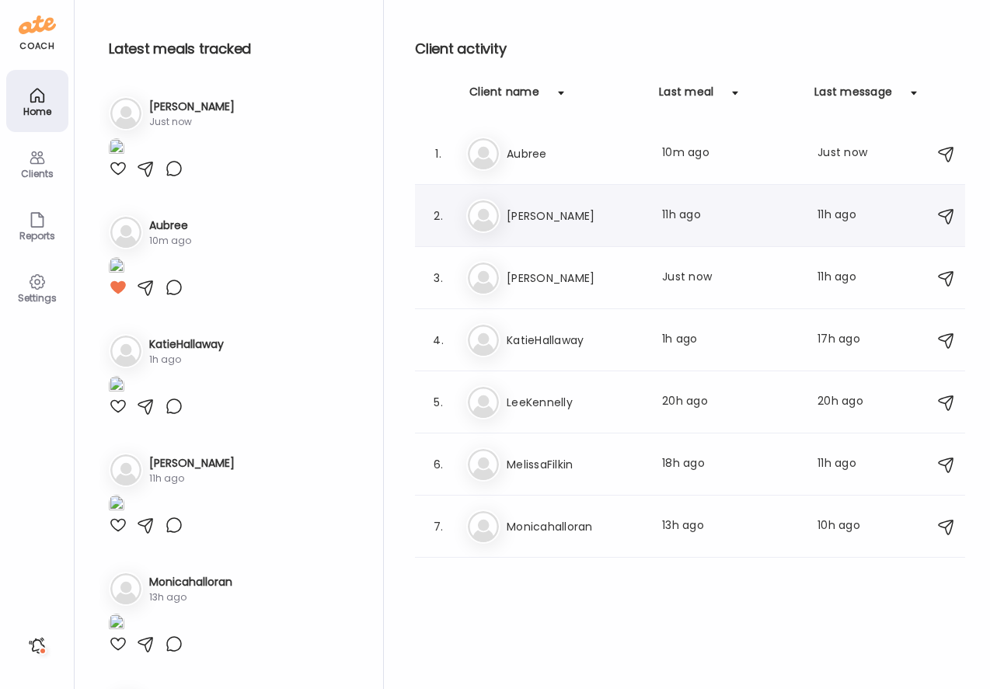
click at [521, 212] on h3 "[PERSON_NAME]" at bounding box center [575, 216] width 137 height 19
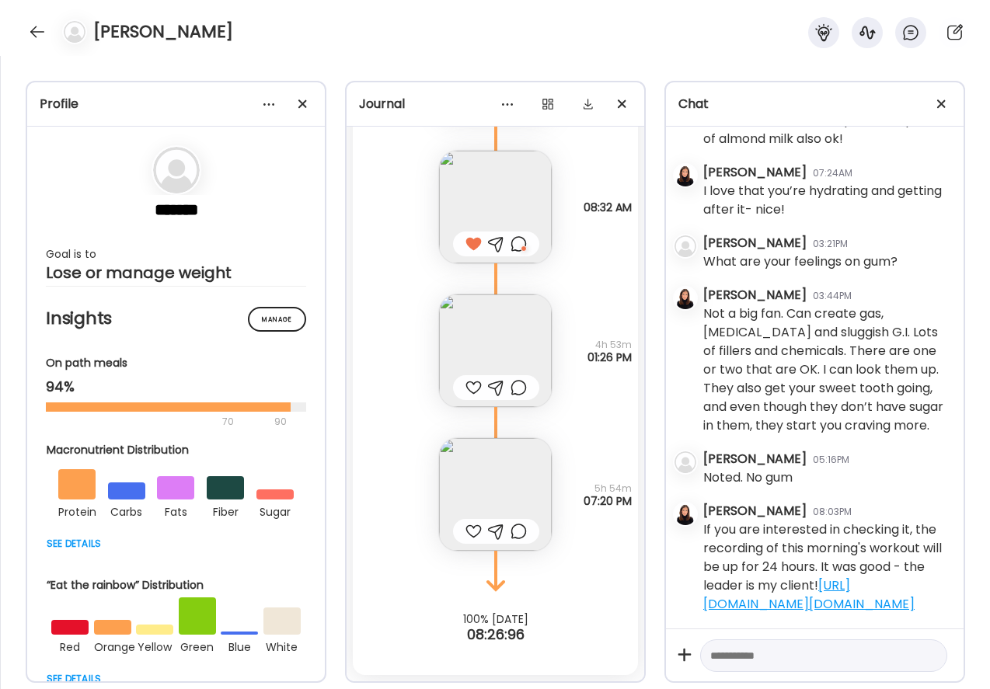
scroll to position [829, 0]
click at [503, 337] on img at bounding box center [495, 351] width 113 height 113
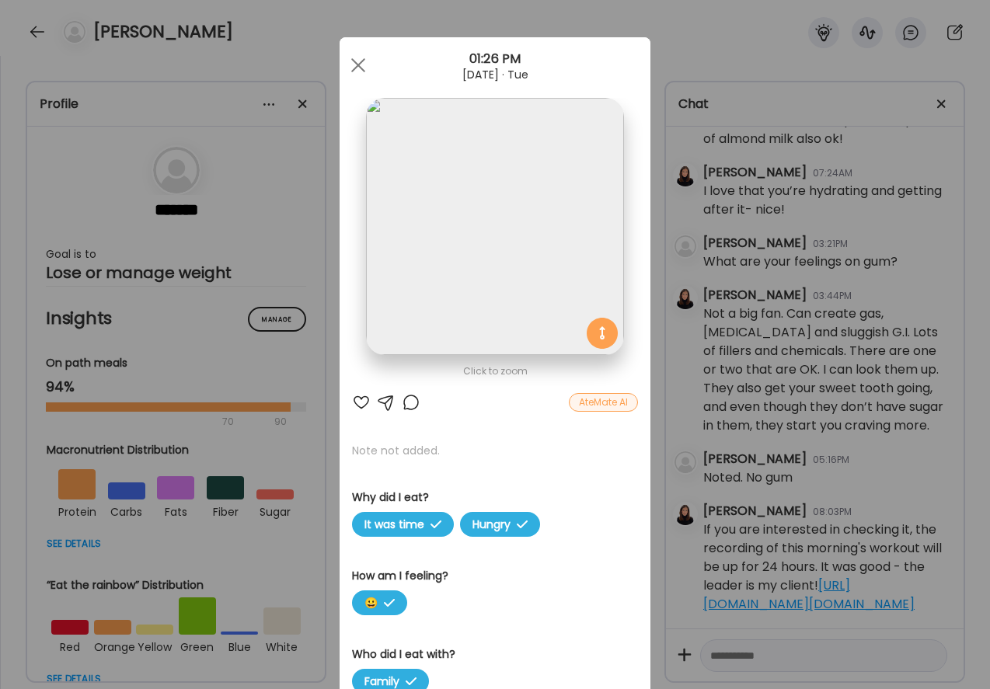
click at [360, 403] on div at bounding box center [361, 402] width 19 height 19
click at [410, 402] on div at bounding box center [411, 402] width 19 height 19
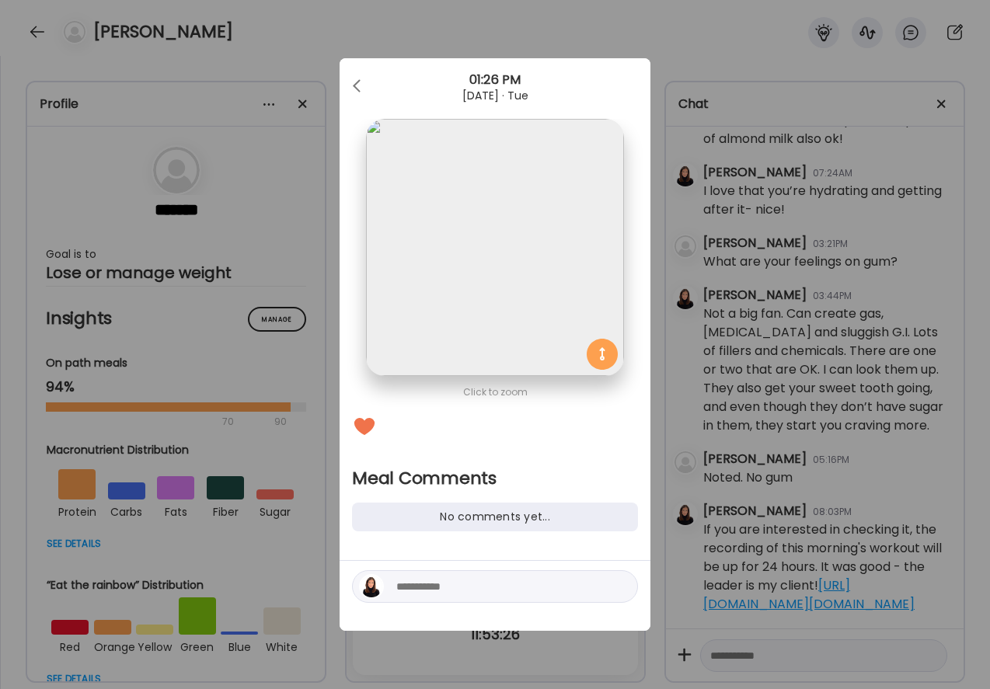
click at [400, 593] on textarea at bounding box center [501, 587] width 210 height 19
type textarea "**********"
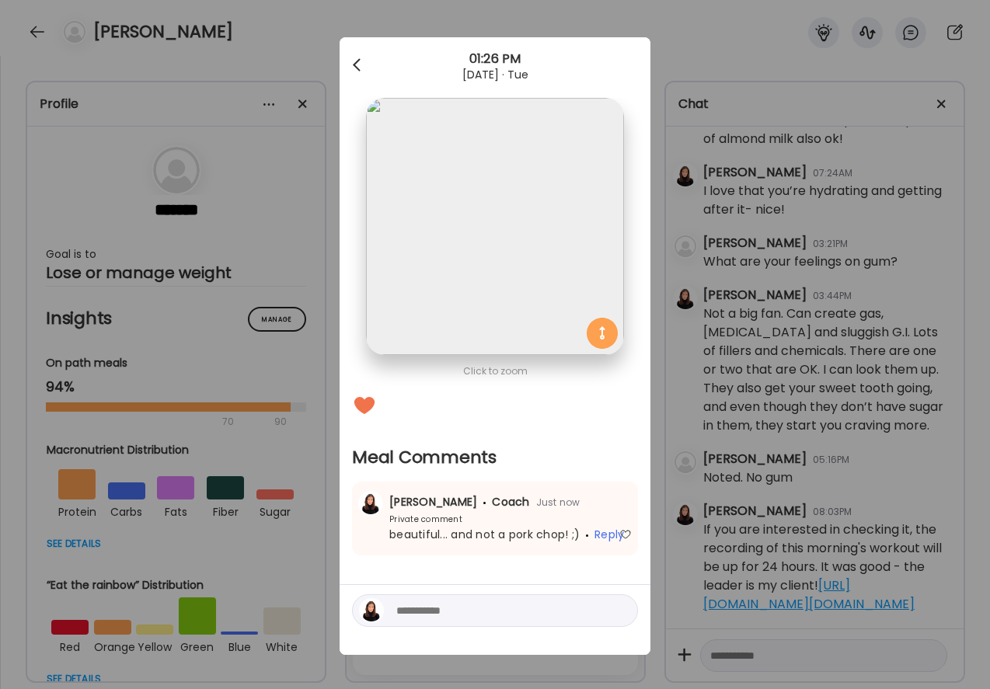
click at [358, 64] on div at bounding box center [358, 65] width 31 height 31
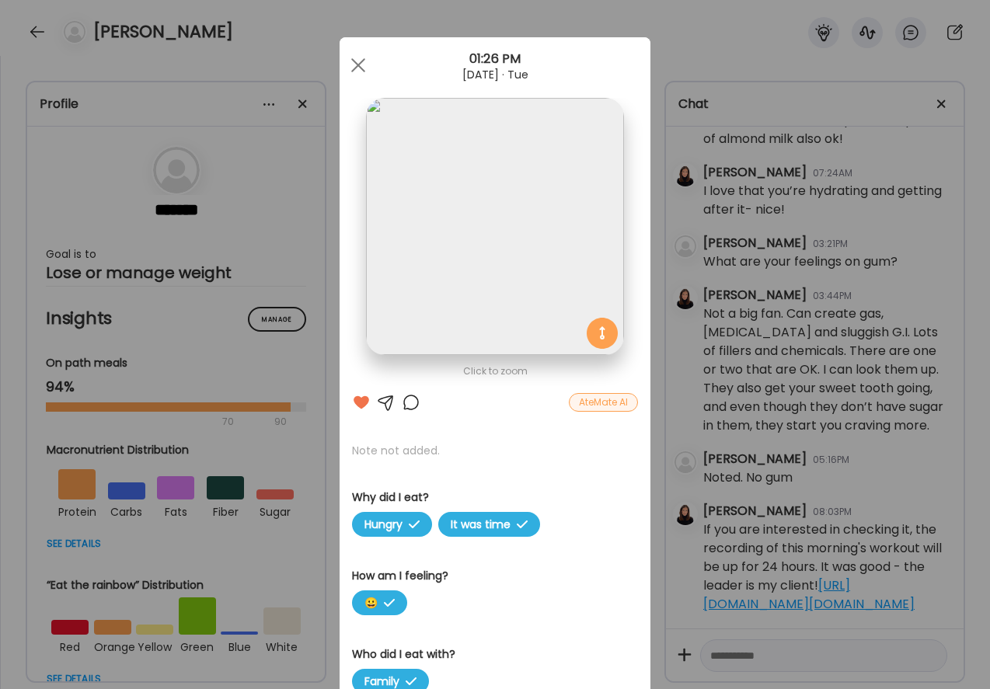
click at [358, 64] on div at bounding box center [358, 65] width 31 height 31
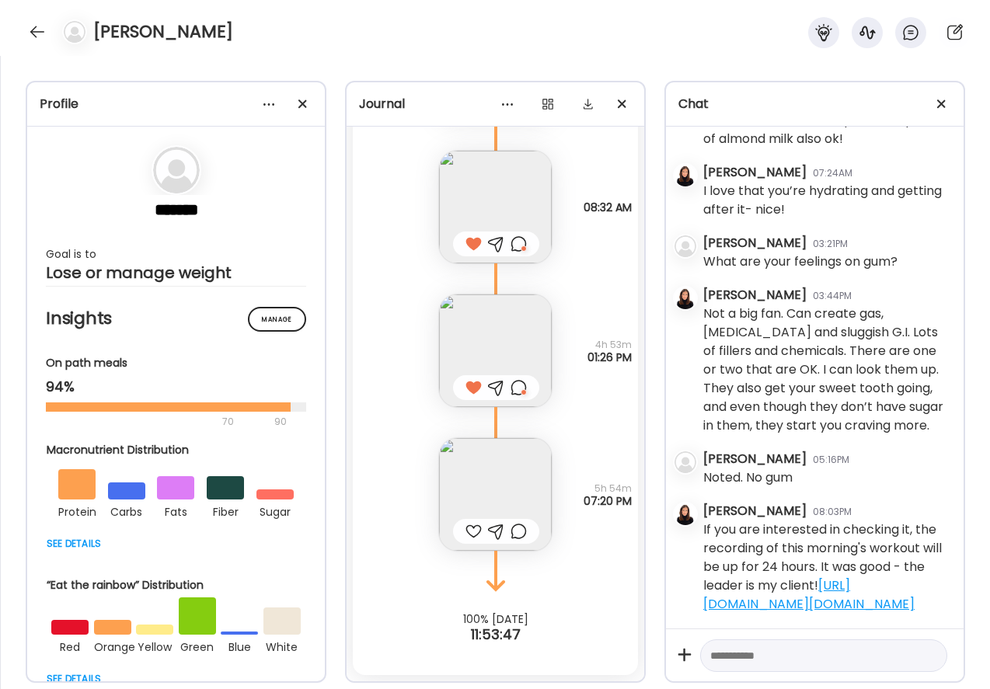
click at [493, 490] on img at bounding box center [495, 494] width 113 height 113
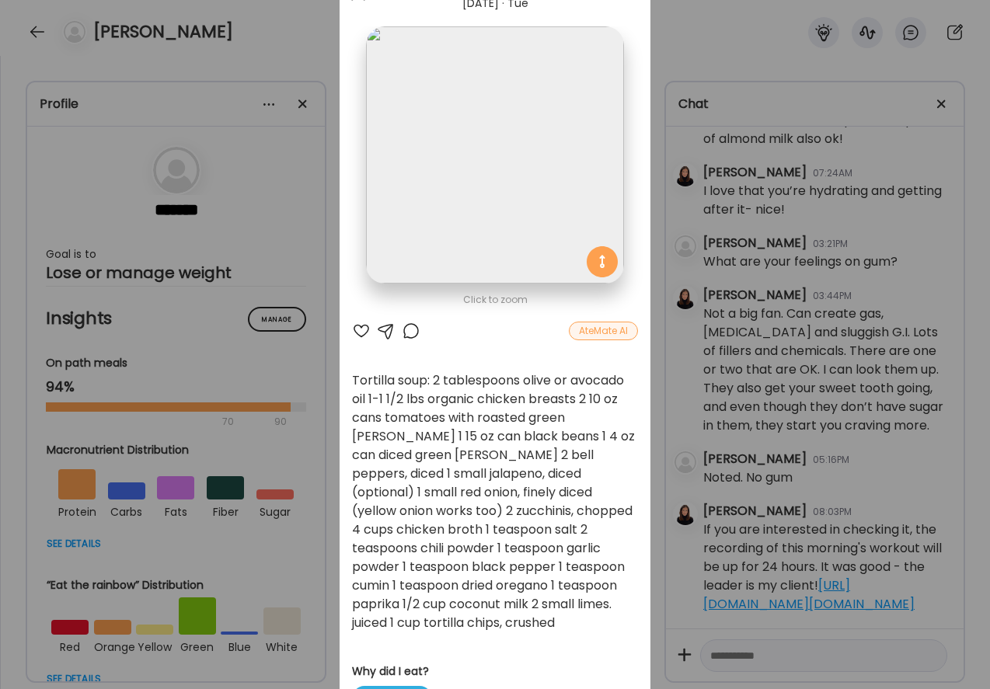
scroll to position [75, 0]
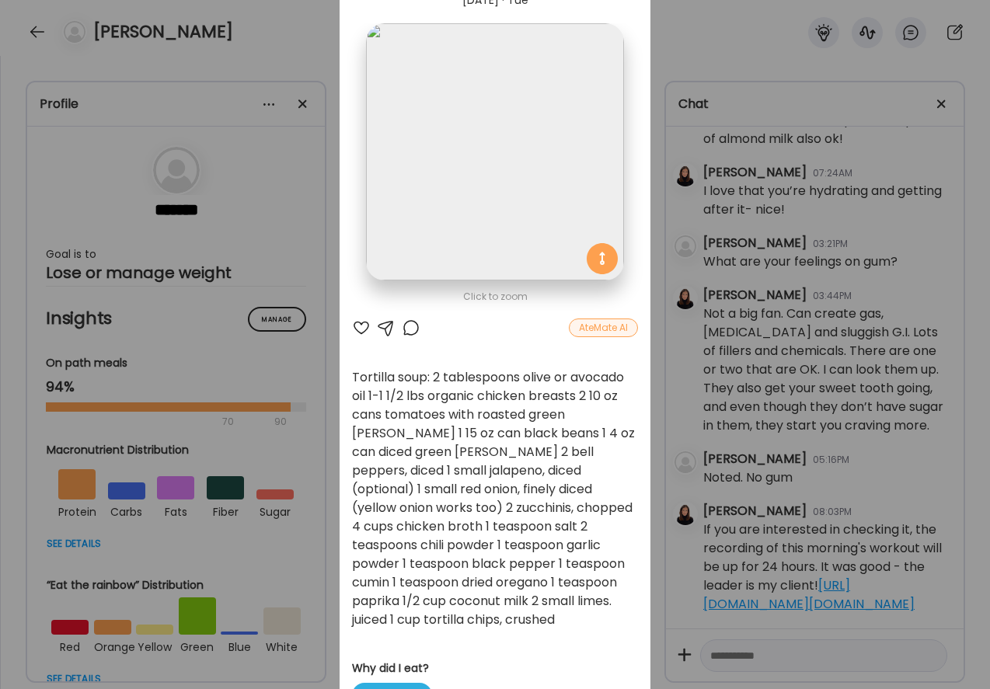
click at [365, 328] on div at bounding box center [361, 328] width 19 height 19
click at [403, 330] on div at bounding box center [411, 328] width 19 height 19
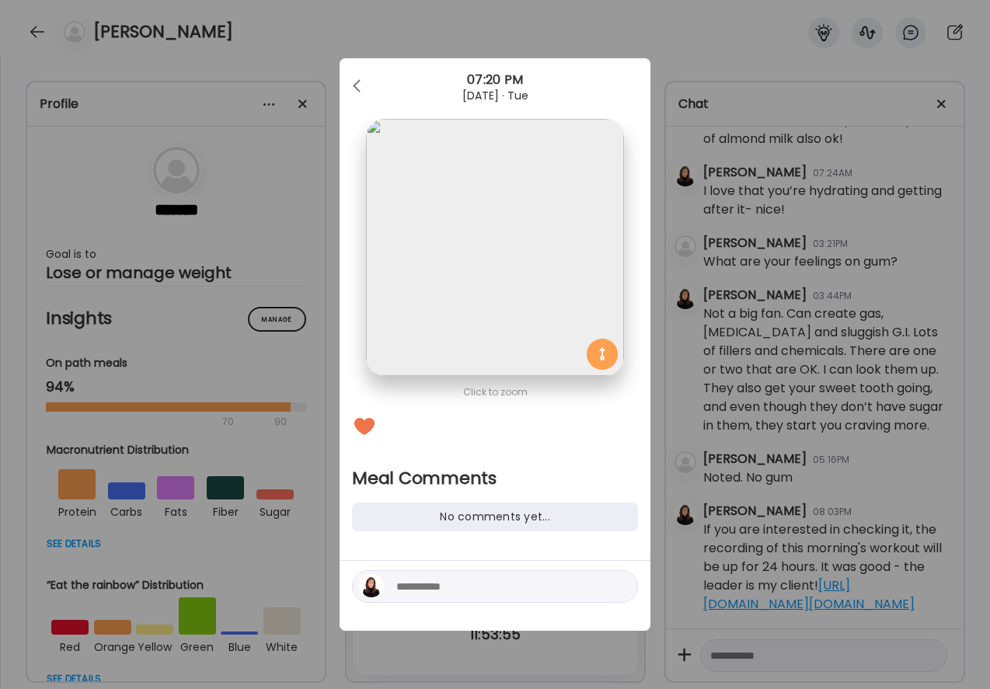
scroll to position [0, 0]
click at [417, 593] on textarea at bounding box center [501, 587] width 210 height 19
type textarea "**********"
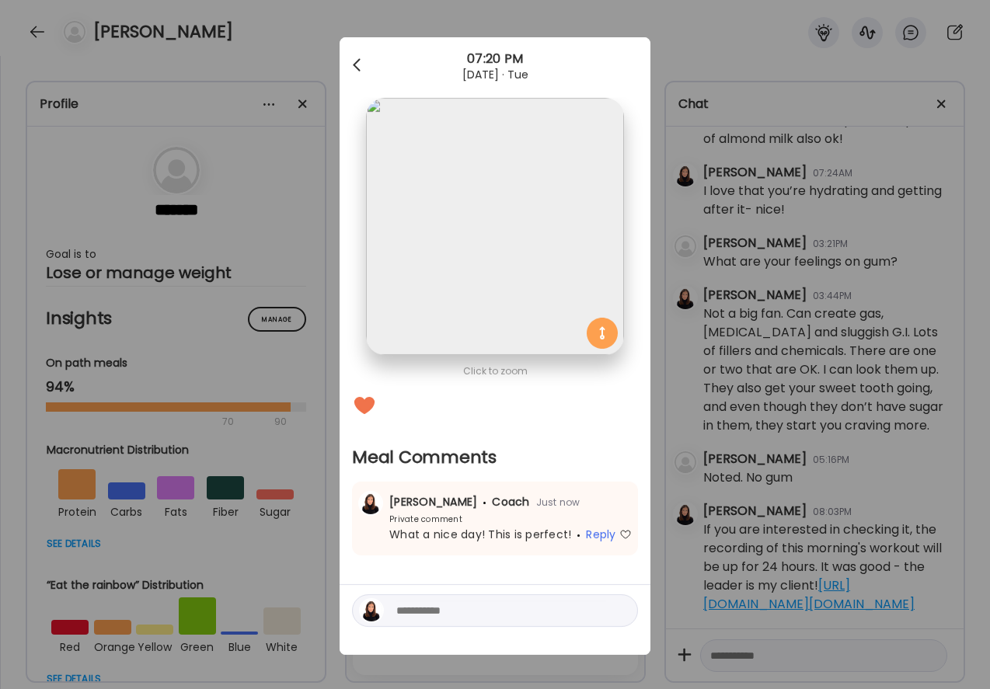
click at [361, 60] on div at bounding box center [358, 65] width 31 height 31
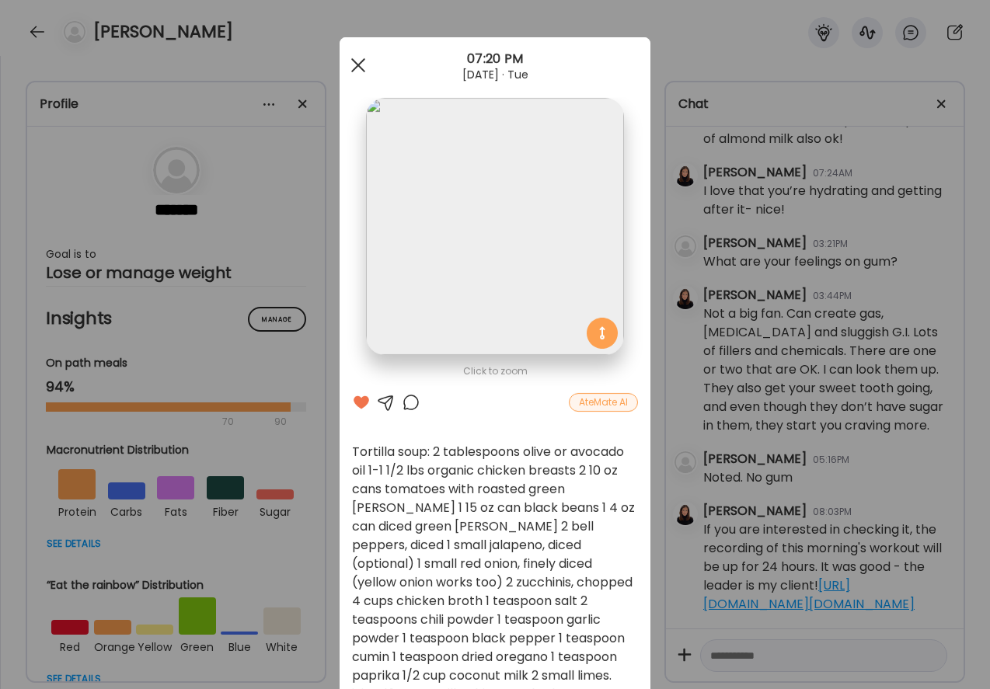
click at [359, 54] on div at bounding box center [358, 65] width 31 height 31
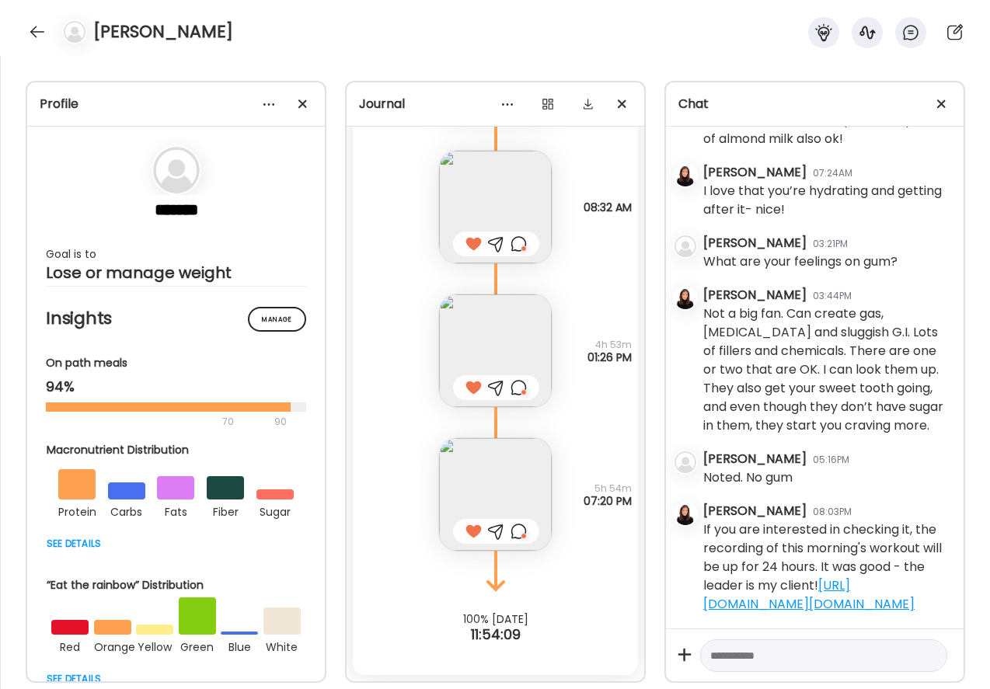
click at [517, 533] on div at bounding box center [519, 531] width 16 height 19
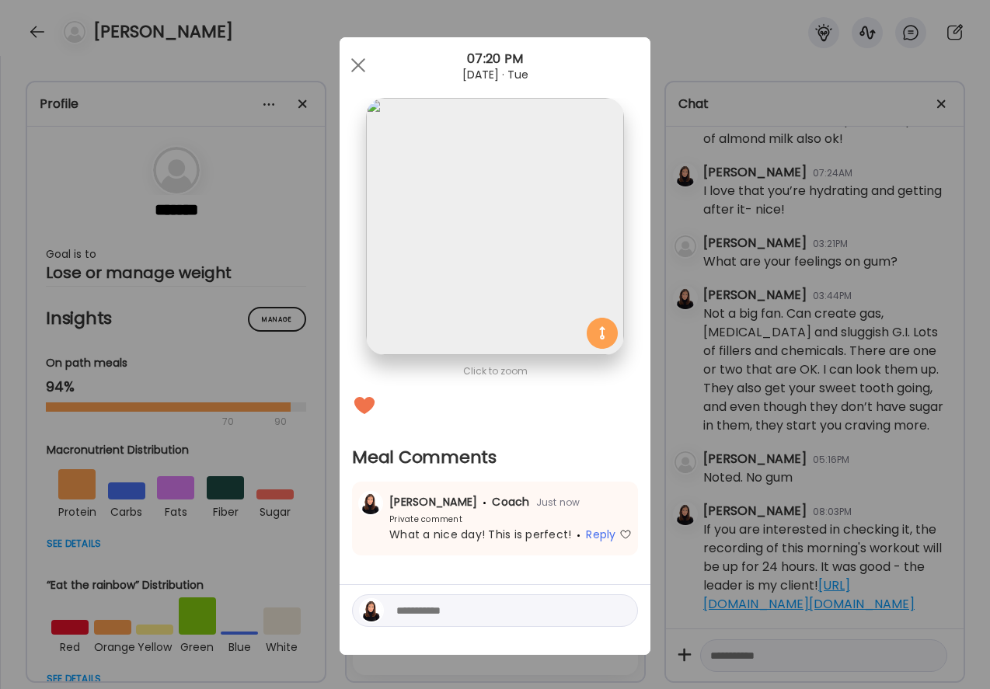
click at [490, 610] on textarea at bounding box center [501, 611] width 210 height 19
type textarea "**********"
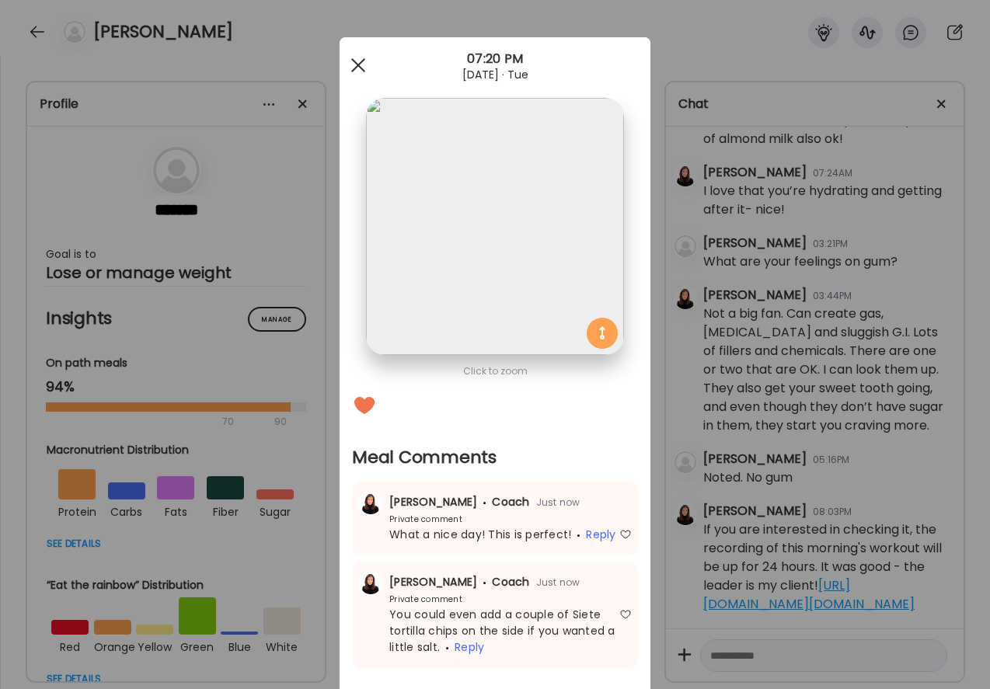
click at [351, 63] on div at bounding box center [358, 65] width 31 height 31
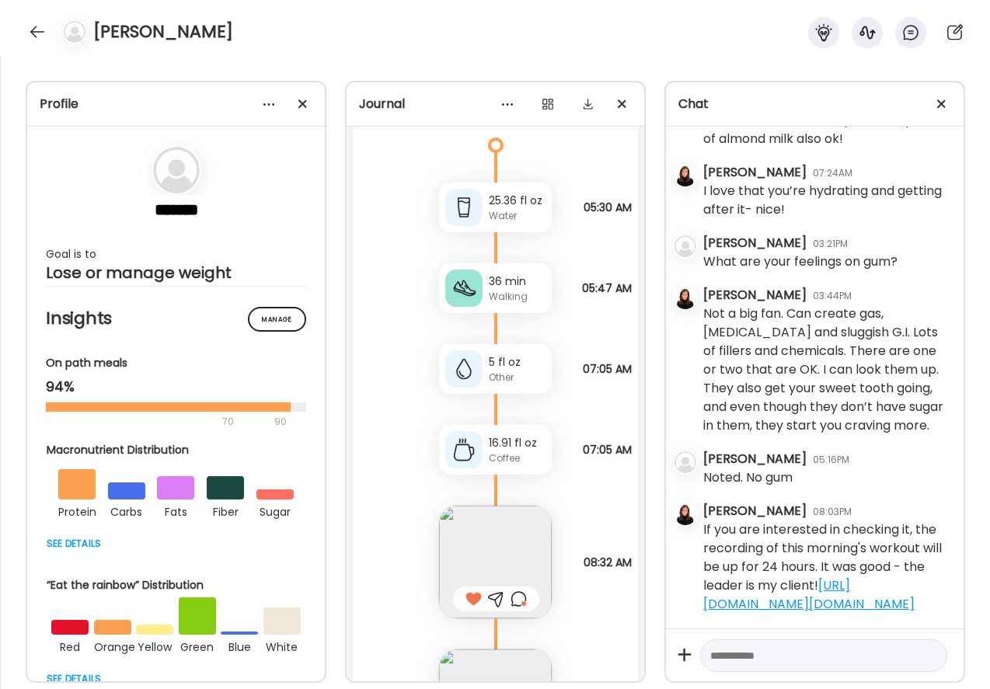
scroll to position [3970, 0]
click at [729, 647] on textarea at bounding box center [809, 656] width 199 height 19
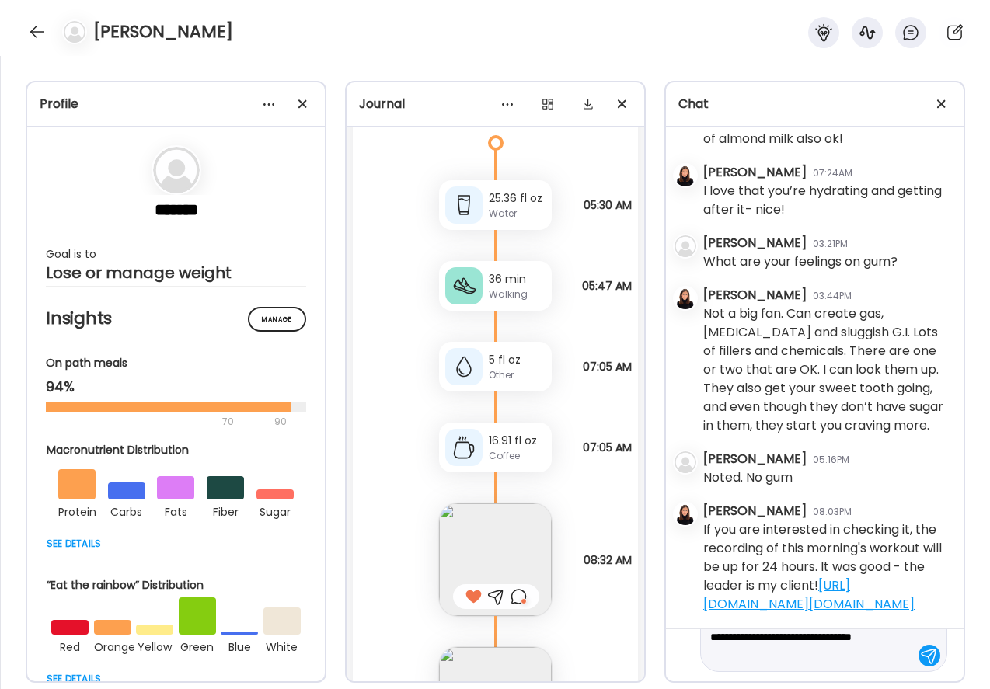
scroll to position [37, 0]
type textarea "**********"
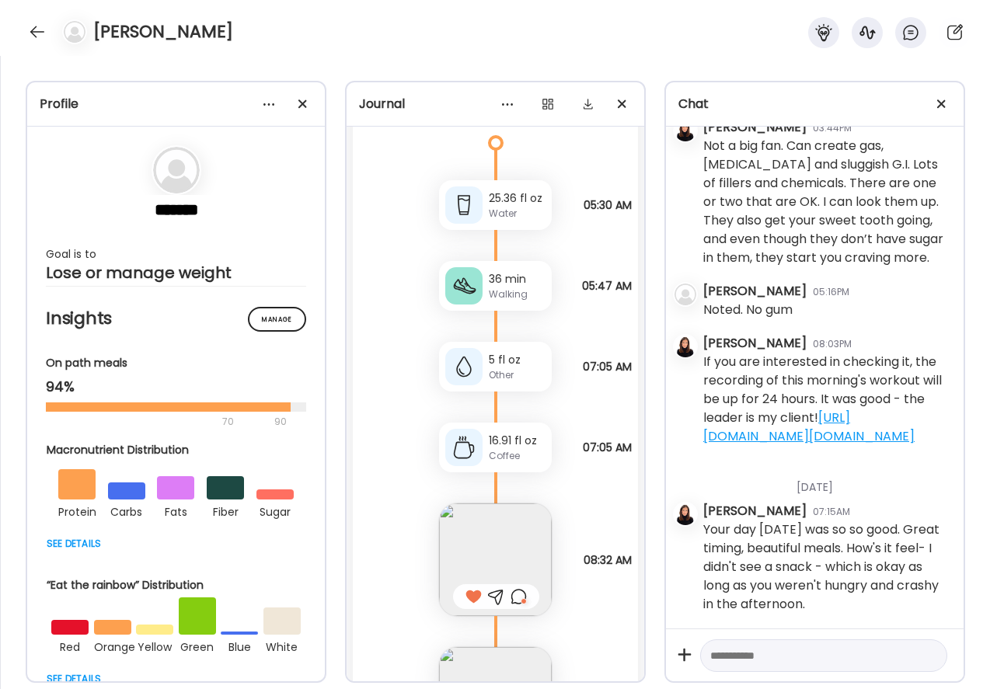
scroll to position [996, 0]
